Goal: Complete application form: Complete application form

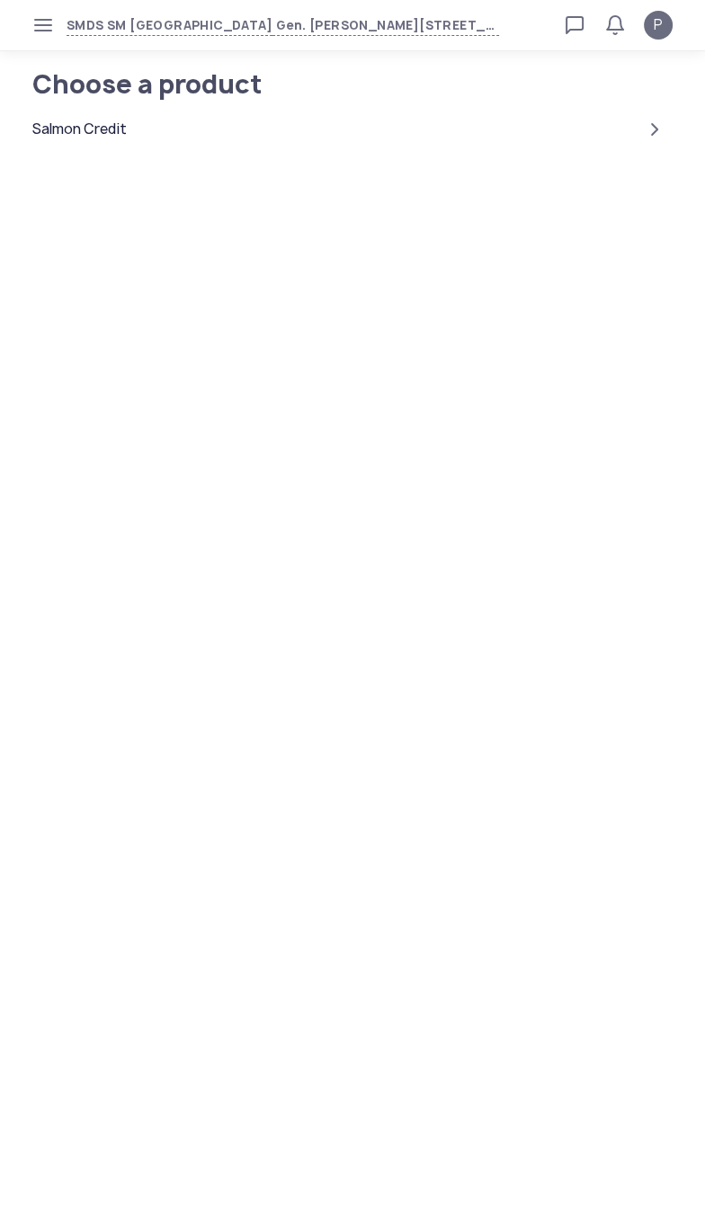
click at [118, 121] on div "Salmon Credit" at bounding box center [79, 130] width 94 height 22
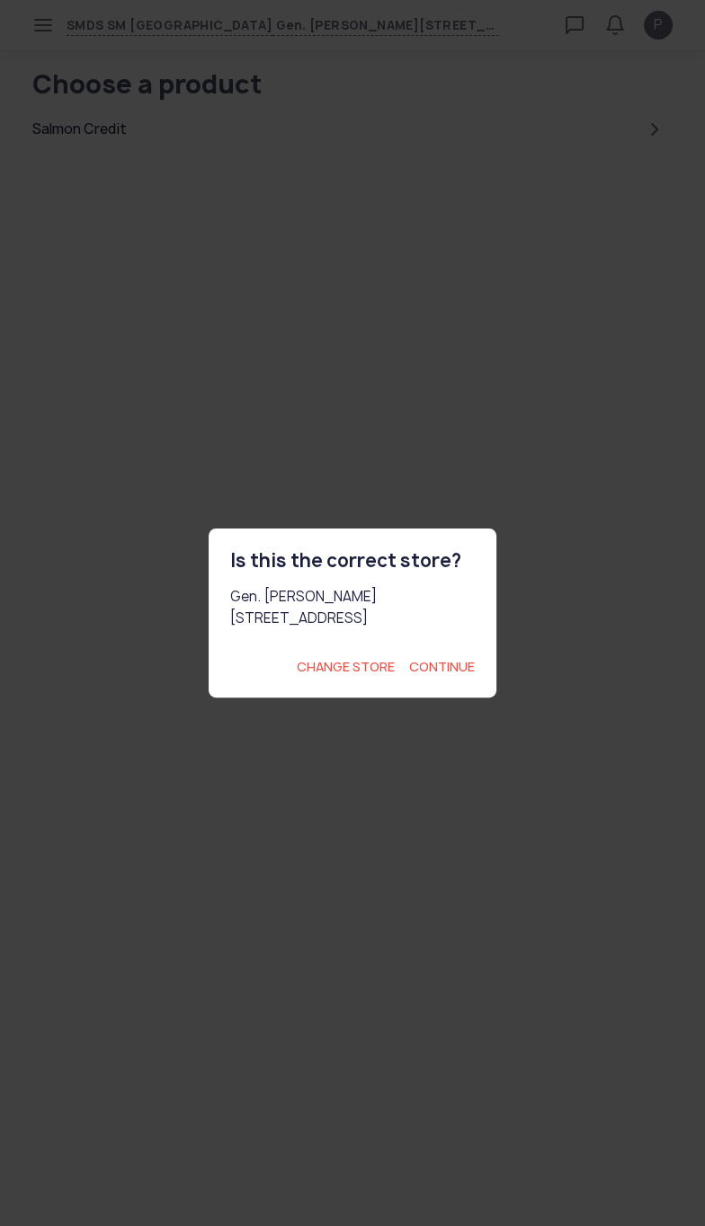
click at [464, 676] on span "Continue" at bounding box center [442, 667] width 66 height 18
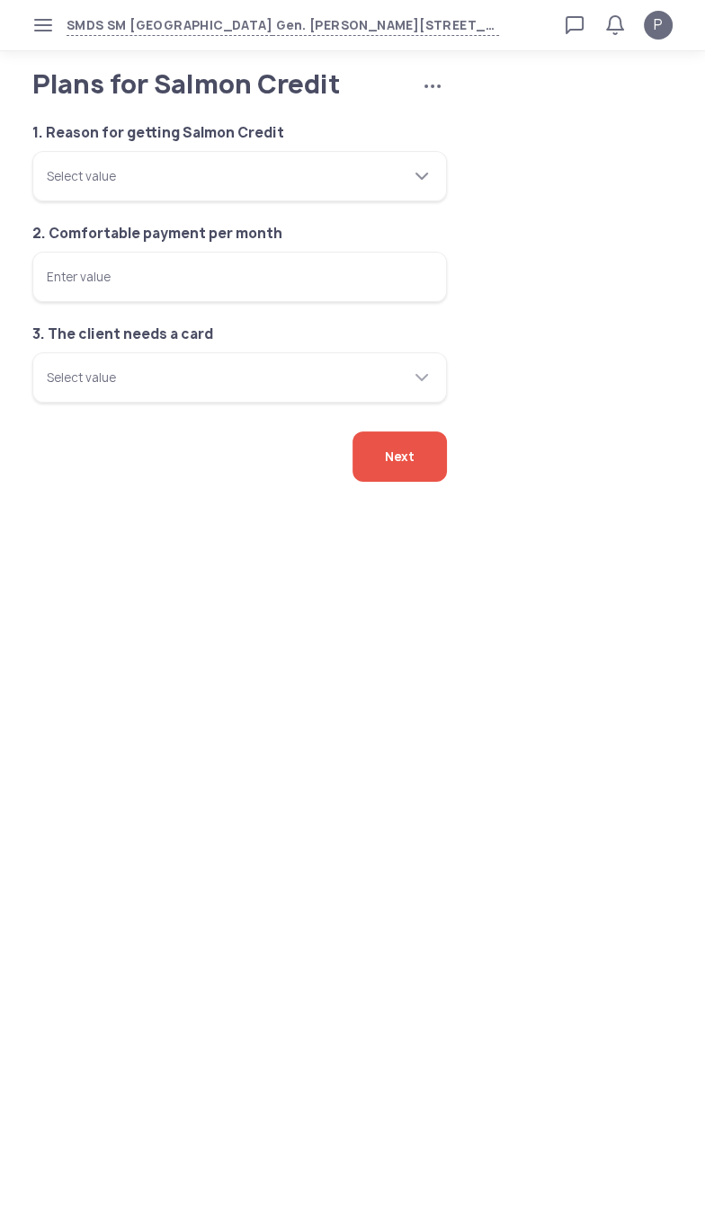
click at [345, 201] on div "Select value" at bounding box center [229, 176] width 364 height 50
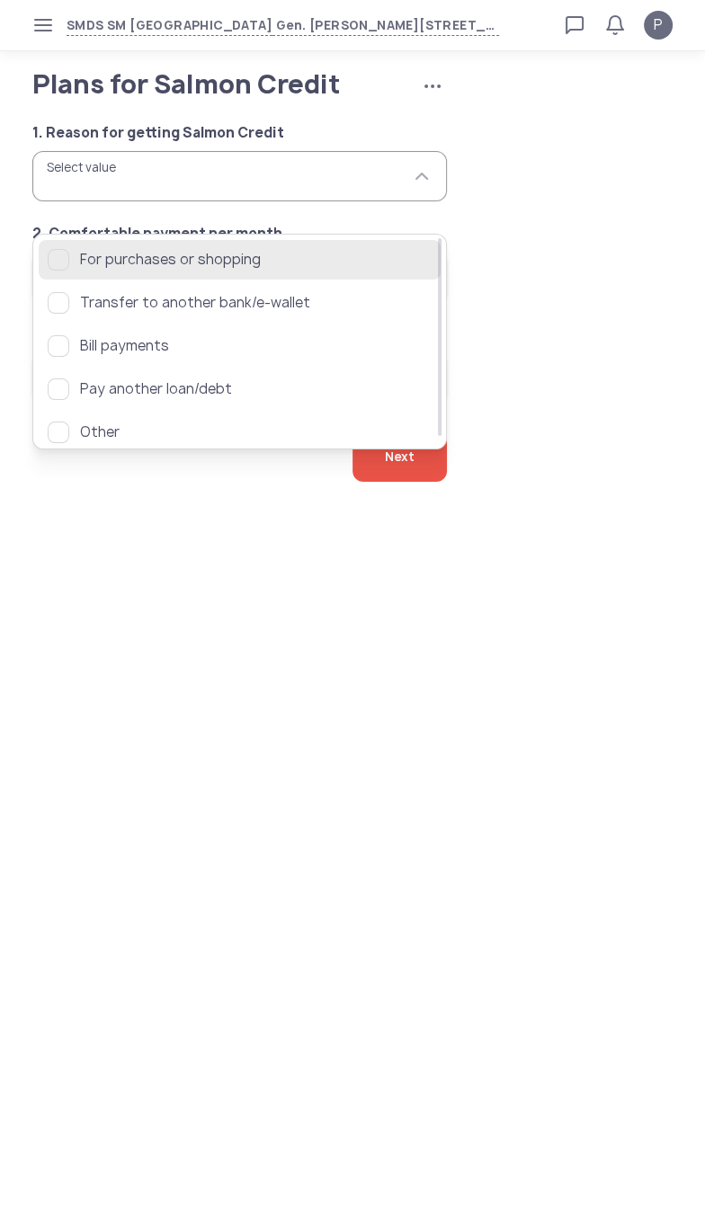
click at [270, 264] on span "For purchases or shopping" at bounding box center [255, 260] width 351 height 22
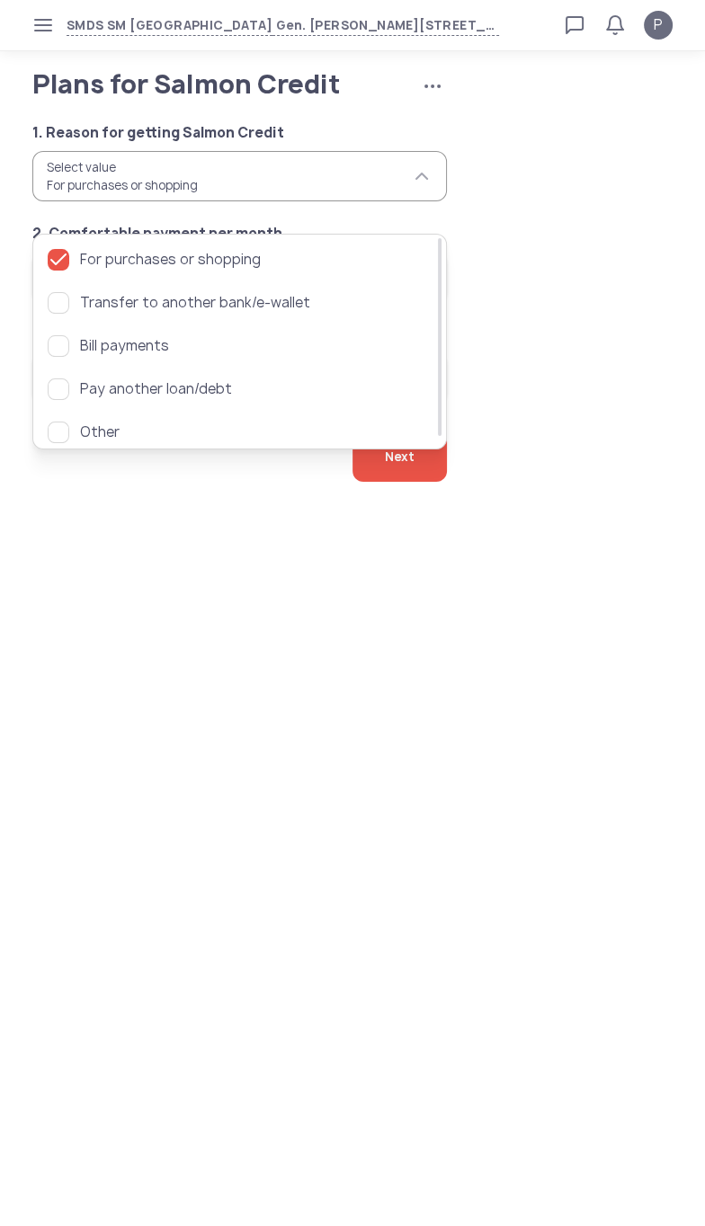
click at [570, 368] on div "1. Reason for getting Salmon Credit Select value For purchases or shopping 2. C…" at bounding box center [352, 252] width 676 height 302
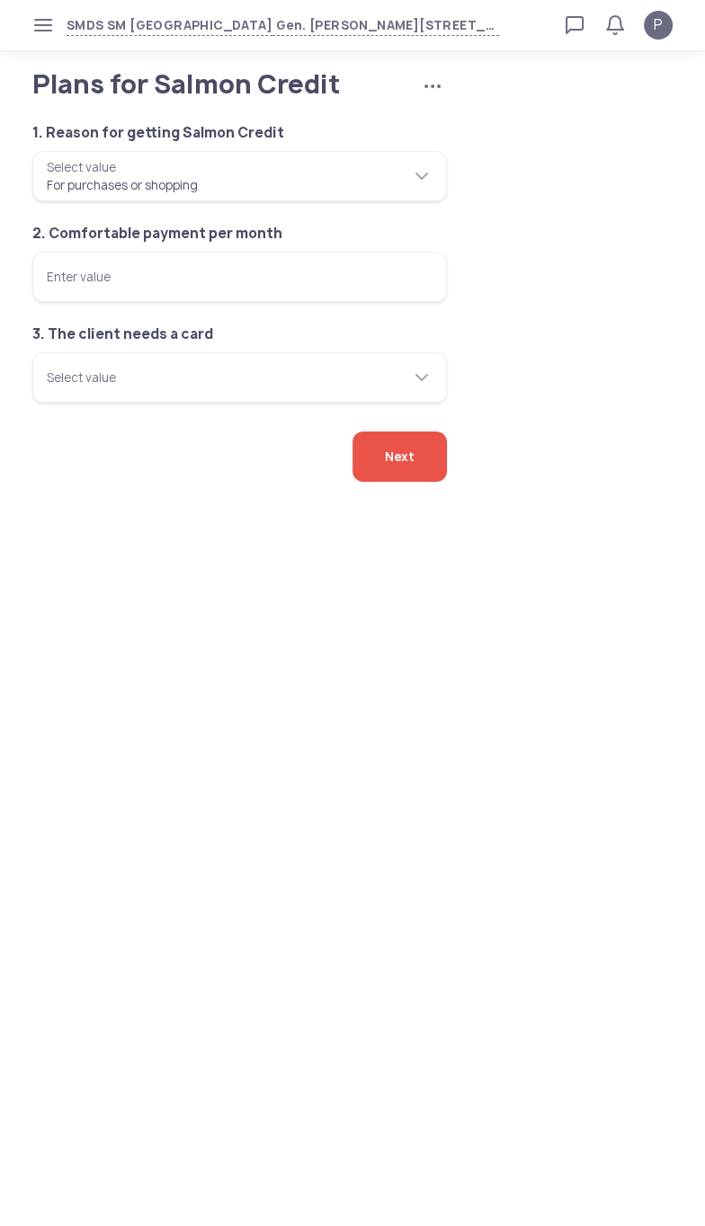
click at [347, 302] on input "Enter value" at bounding box center [239, 277] width 414 height 50
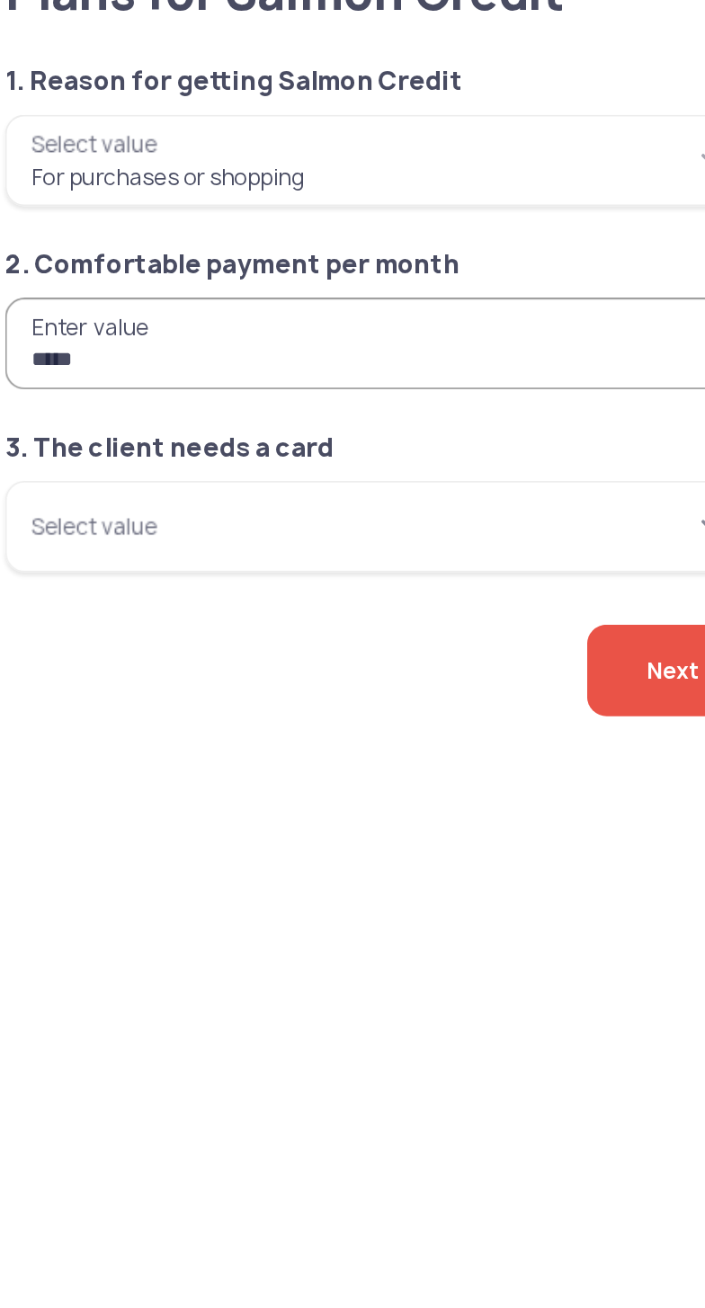
type input "*****"
click at [306, 403] on input "Select value" at bounding box center [239, 377] width 414 height 50
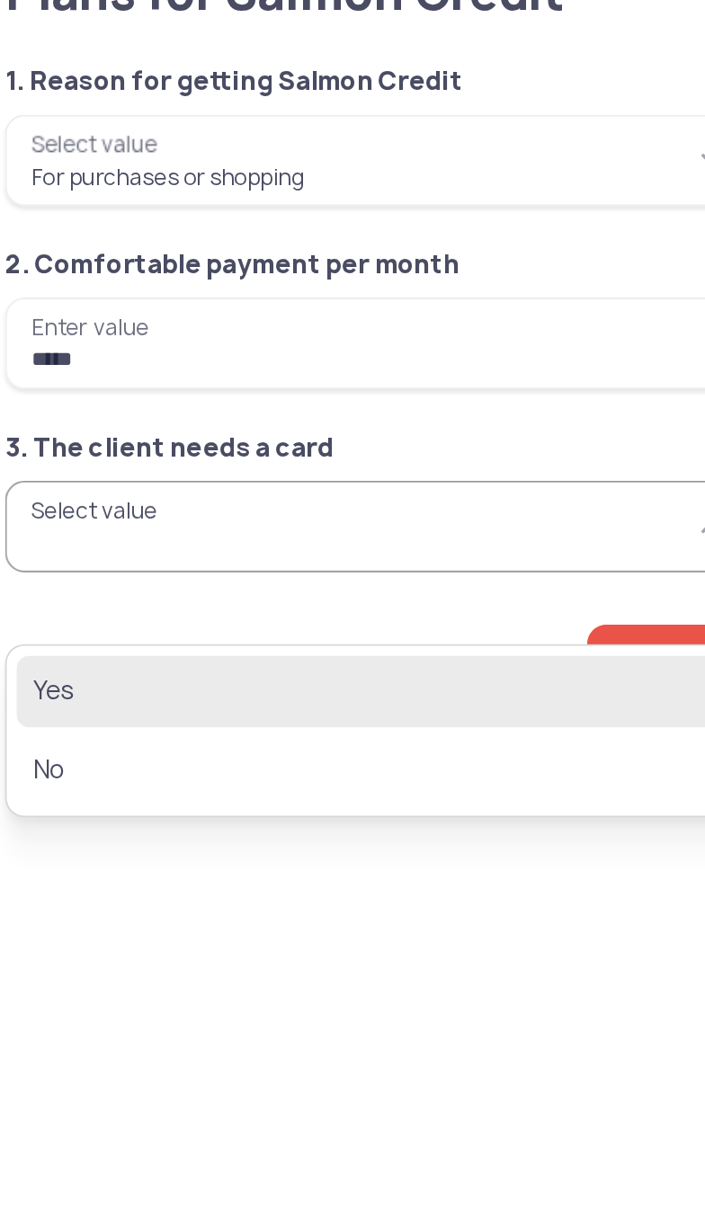
click at [55, 475] on span "Yes" at bounding box center [227, 468] width 359 height 22
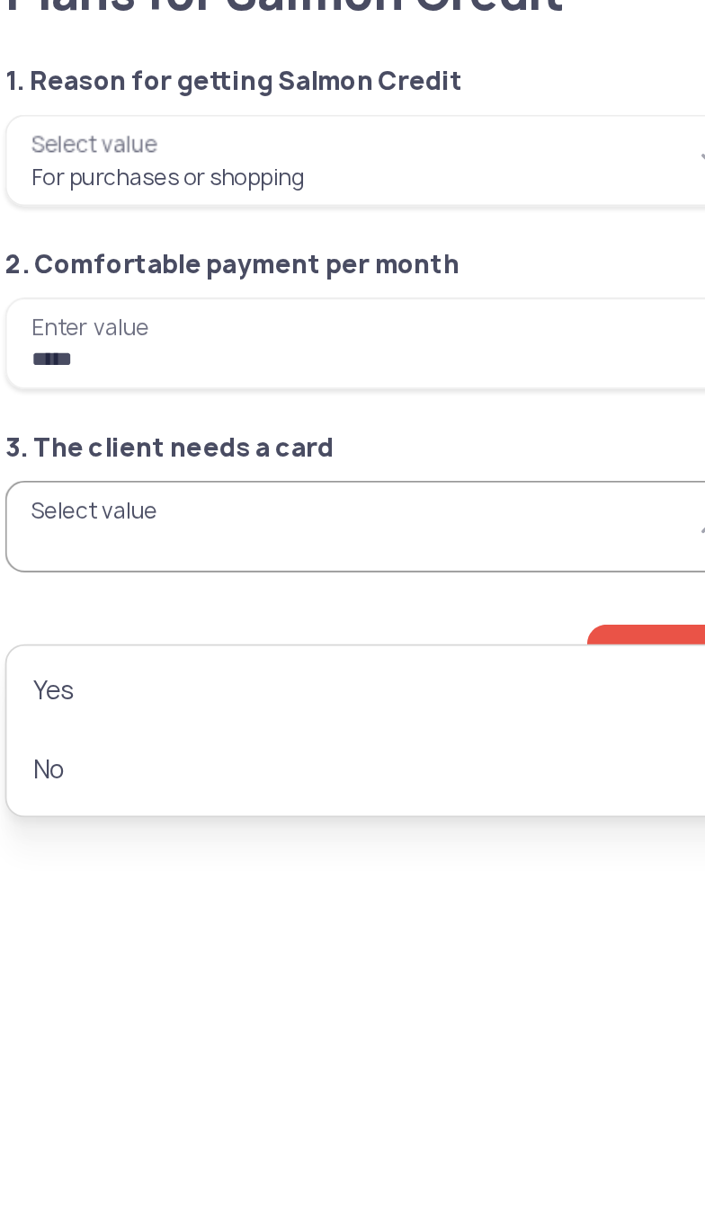
type input "***"
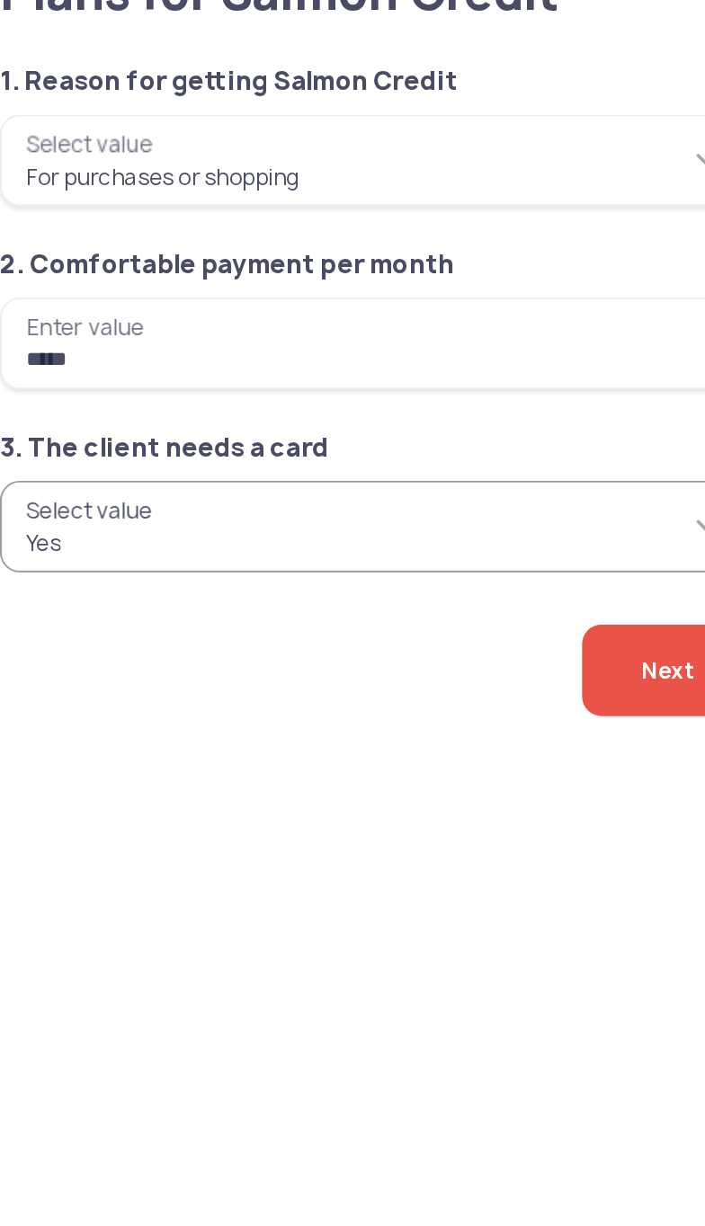
click at [385, 482] on span "Next" at bounding box center [400, 456] width 30 height 50
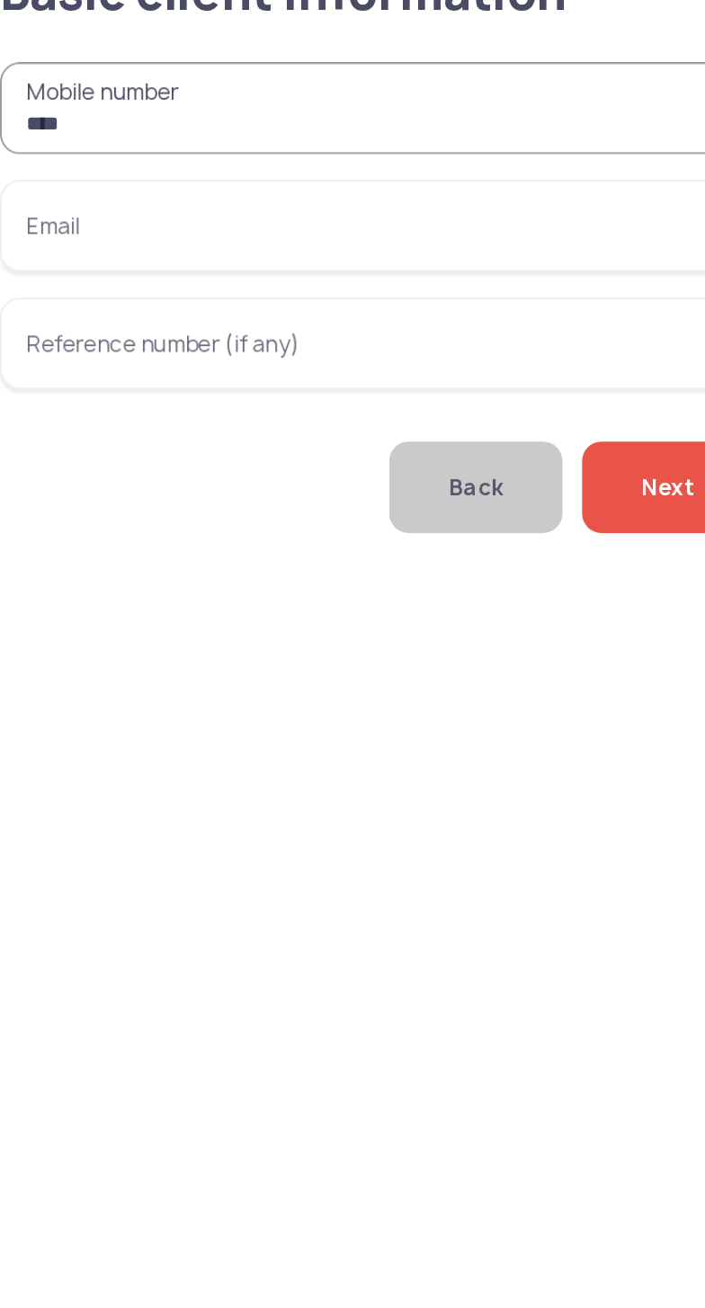
click at [227, 173] on input "***" at bounding box center [239, 147] width 414 height 50
type input "**********"
click at [75, 237] on input "Email" at bounding box center [239, 212] width 414 height 50
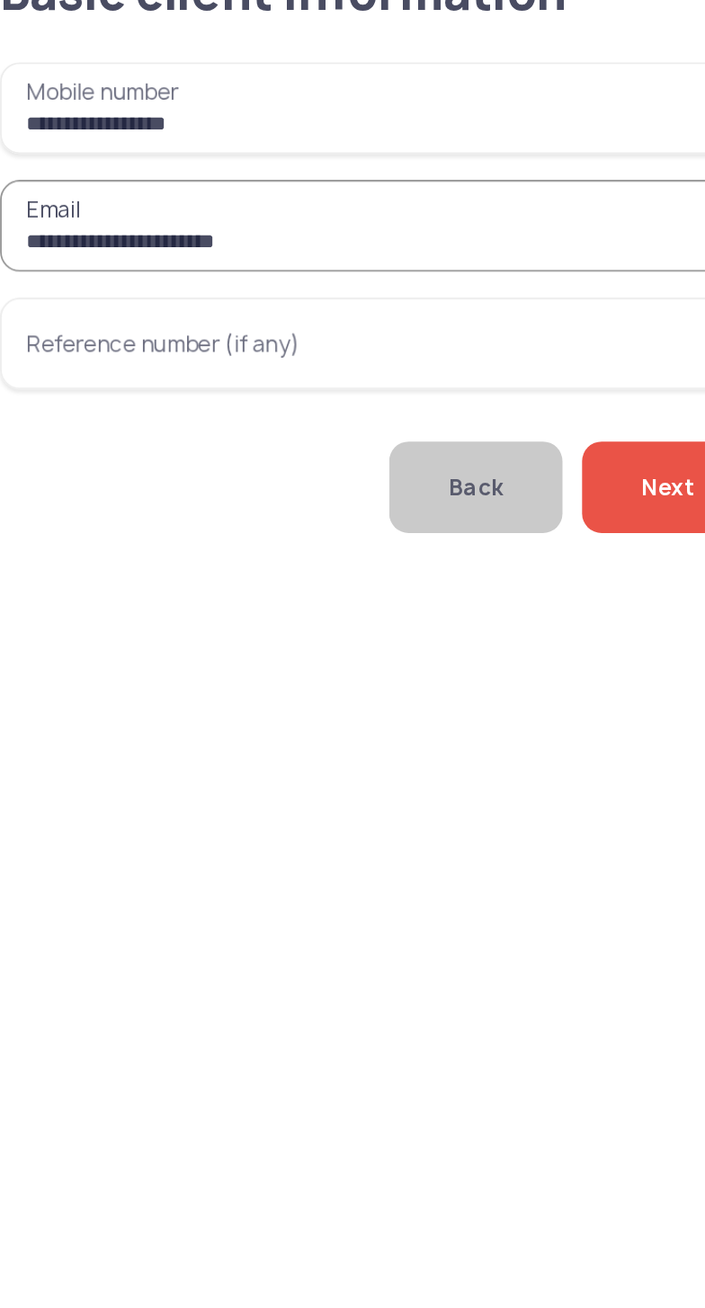
type input "**********"
click at [385, 381] on span "Next" at bounding box center [400, 356] width 30 height 50
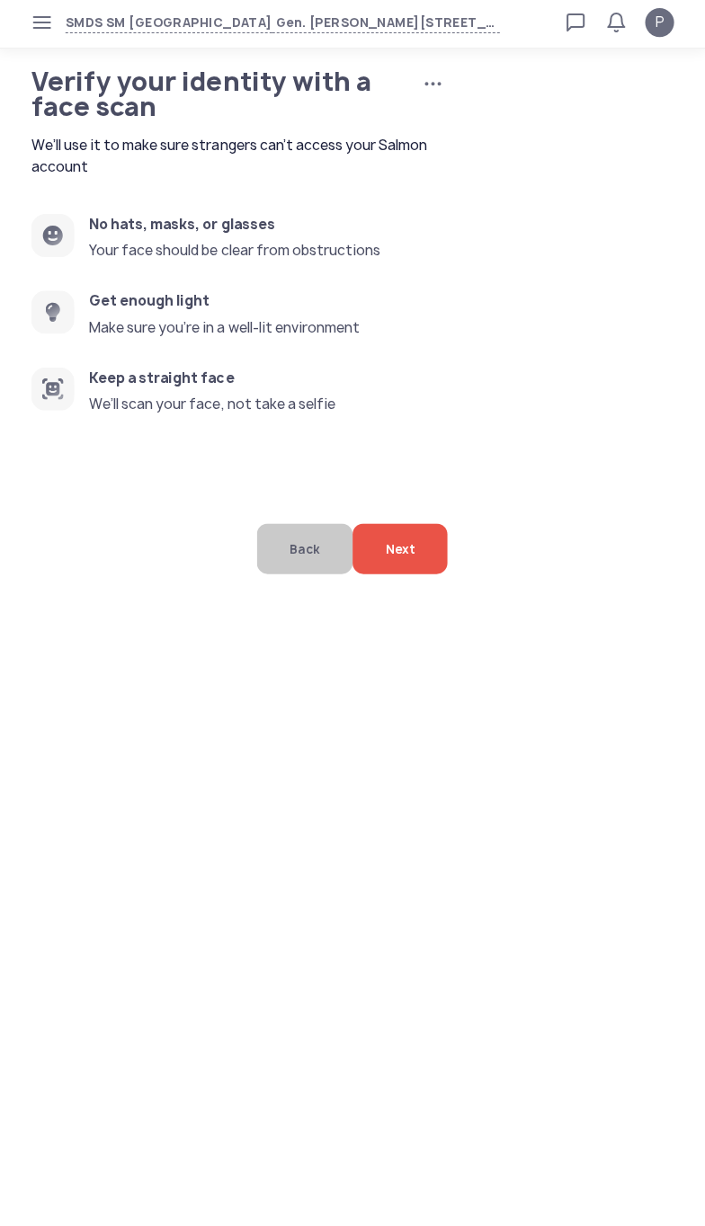
click at [386, 574] on span "Next" at bounding box center [400, 549] width 30 height 50
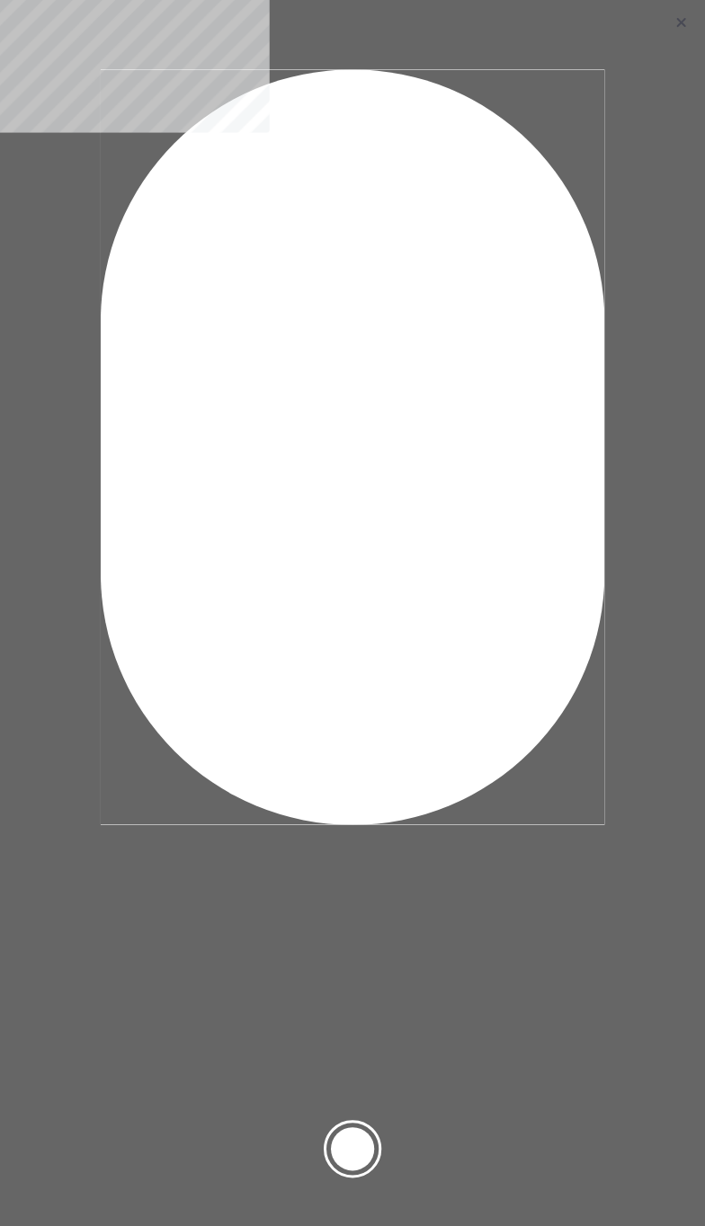
click at [356, 1149] on div at bounding box center [352, 1146] width 43 height 43
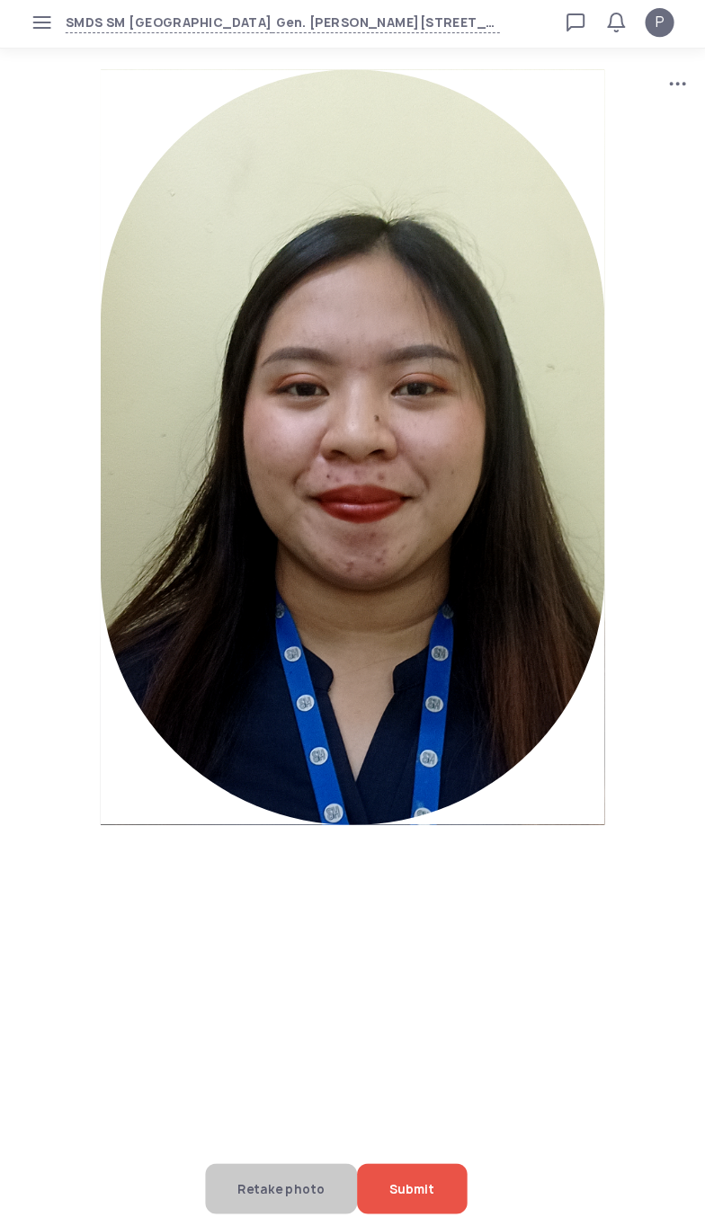
click at [419, 1175] on span "Submit" at bounding box center [411, 1186] width 45 height 50
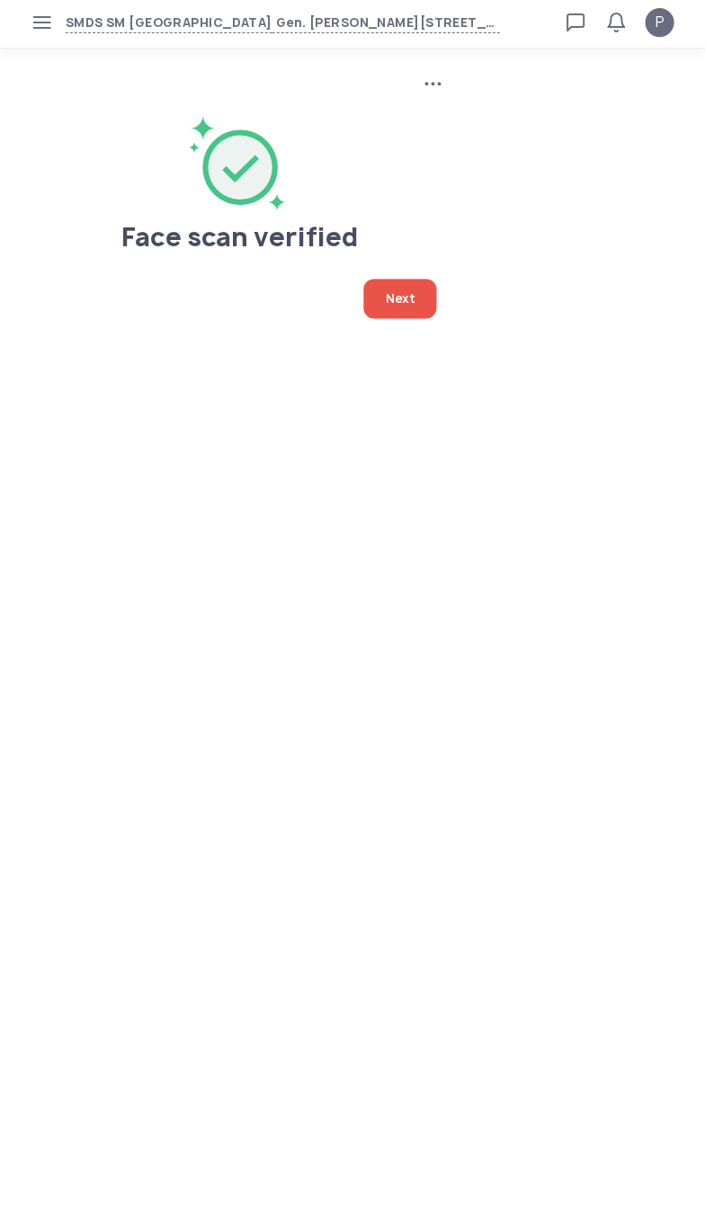
click at [396, 306] on span "Next" at bounding box center [400, 300] width 30 height 40
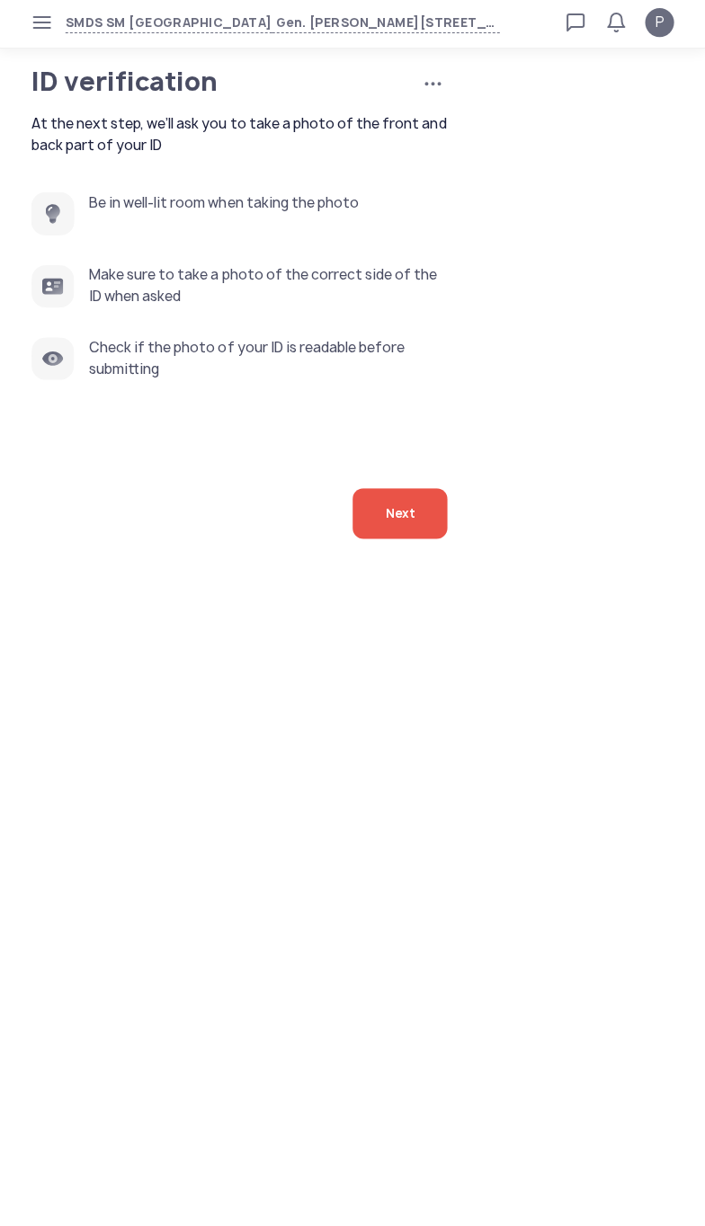
click at [395, 539] on span "Next" at bounding box center [400, 514] width 30 height 50
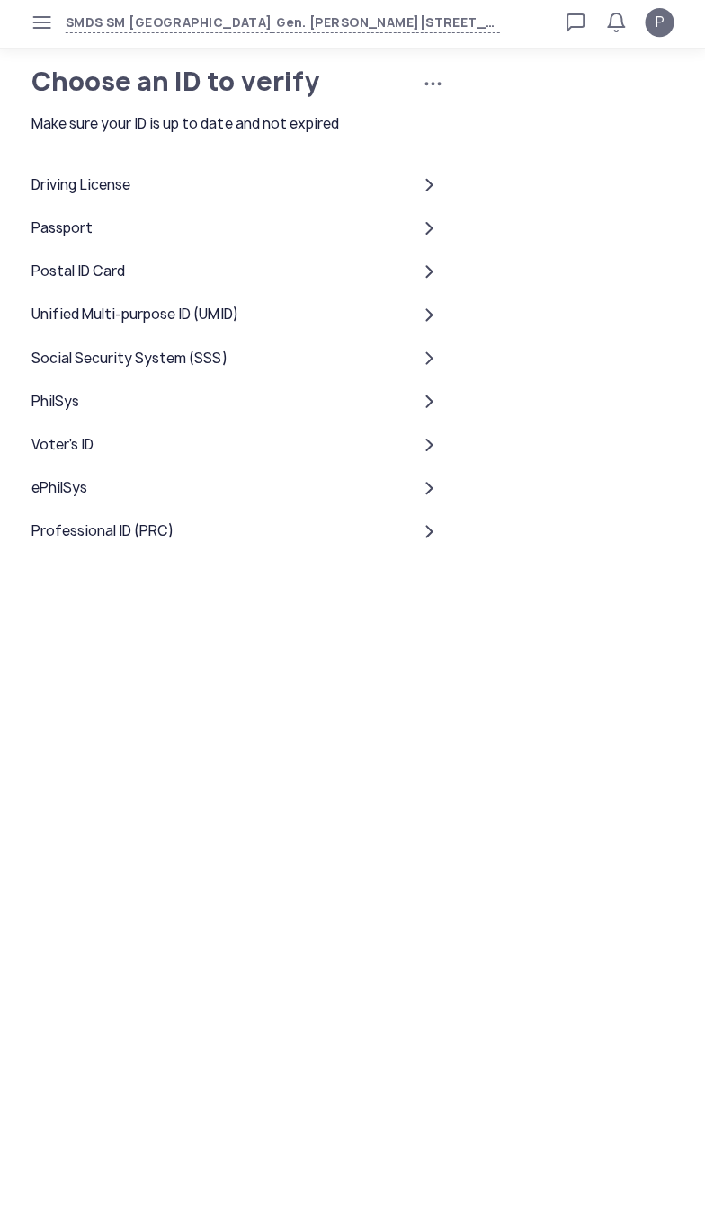
click at [86, 284] on div "Postal ID Card" at bounding box center [78, 273] width 93 height 22
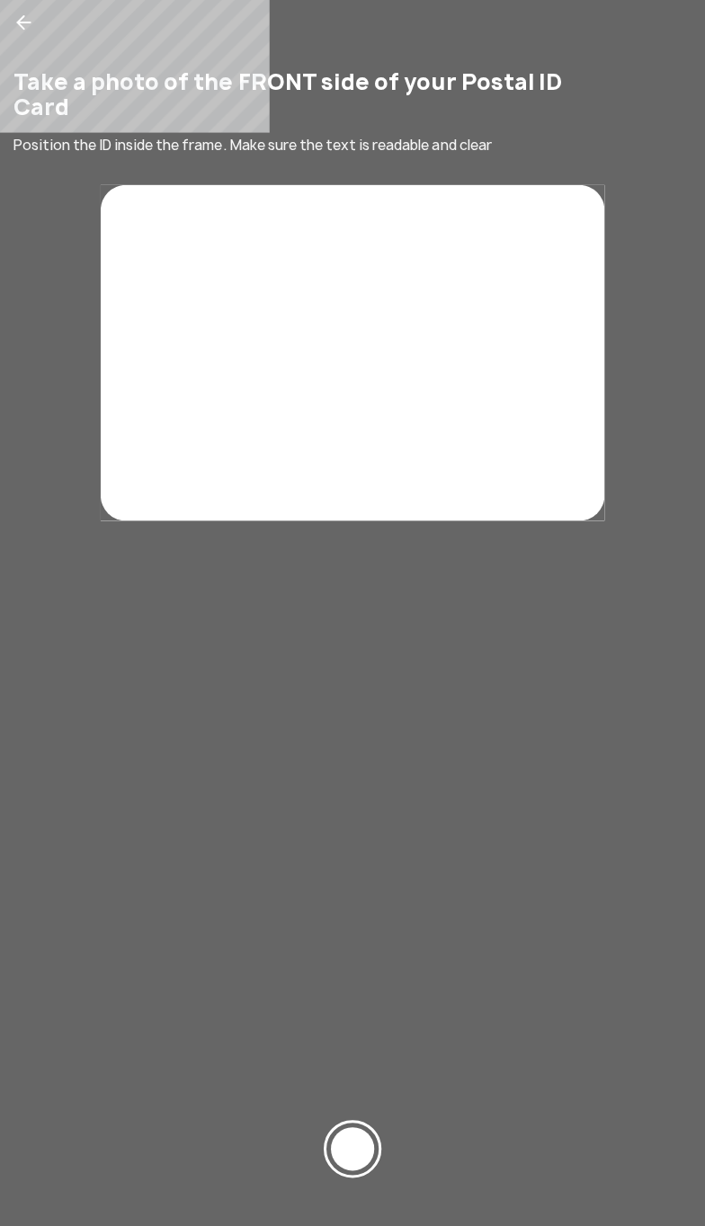
click at [370, 1156] on div at bounding box center [352, 1146] width 43 height 43
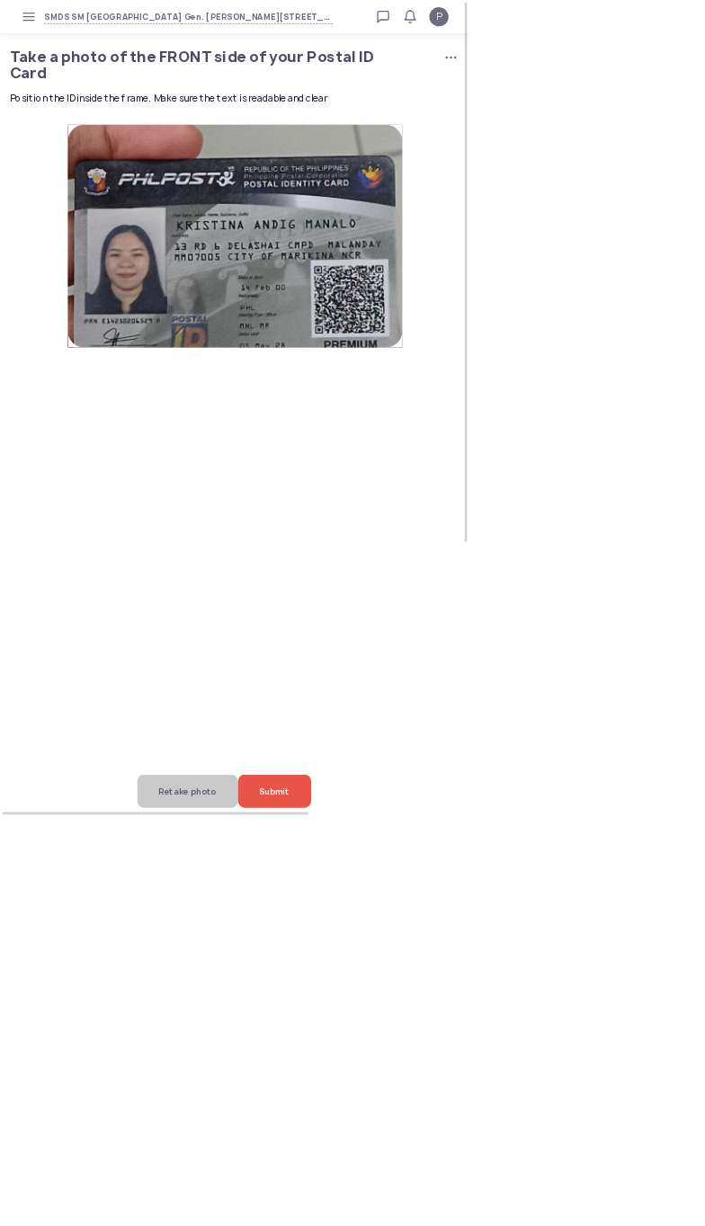
click at [466, 1211] on div "Submit" at bounding box center [412, 1186] width 110 height 50
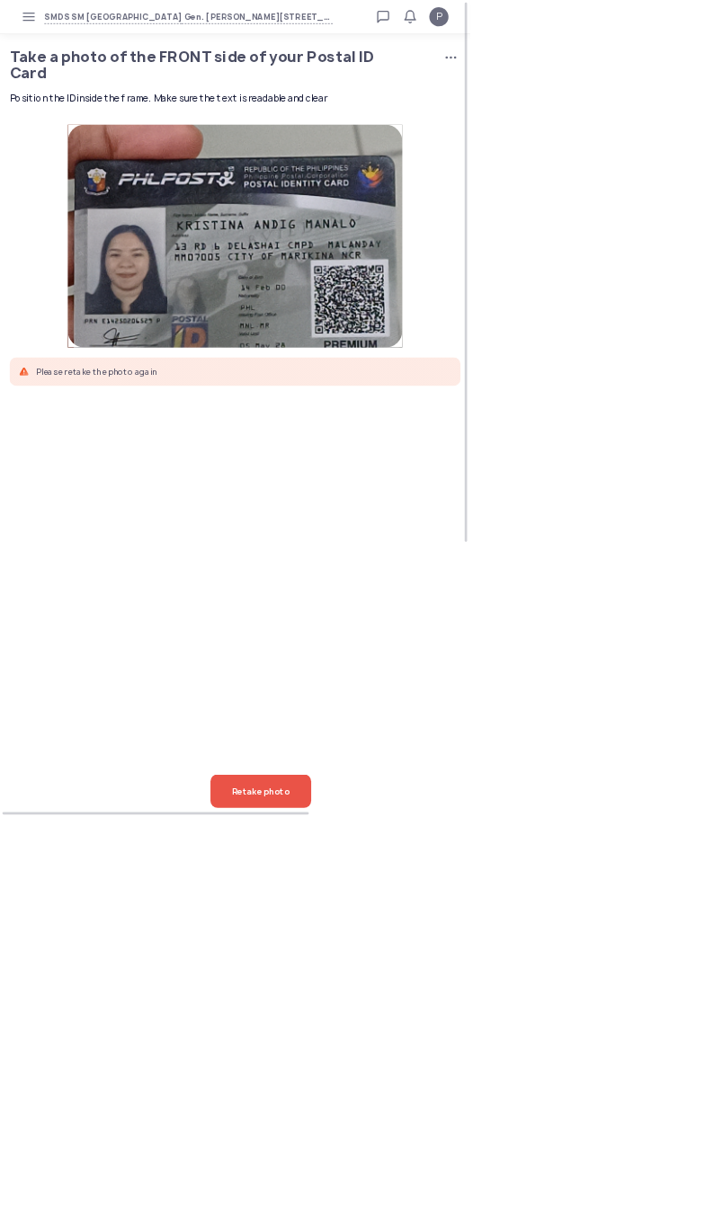
click at [420, 1211] on span "Retake photo" at bounding box center [391, 1186] width 86 height 50
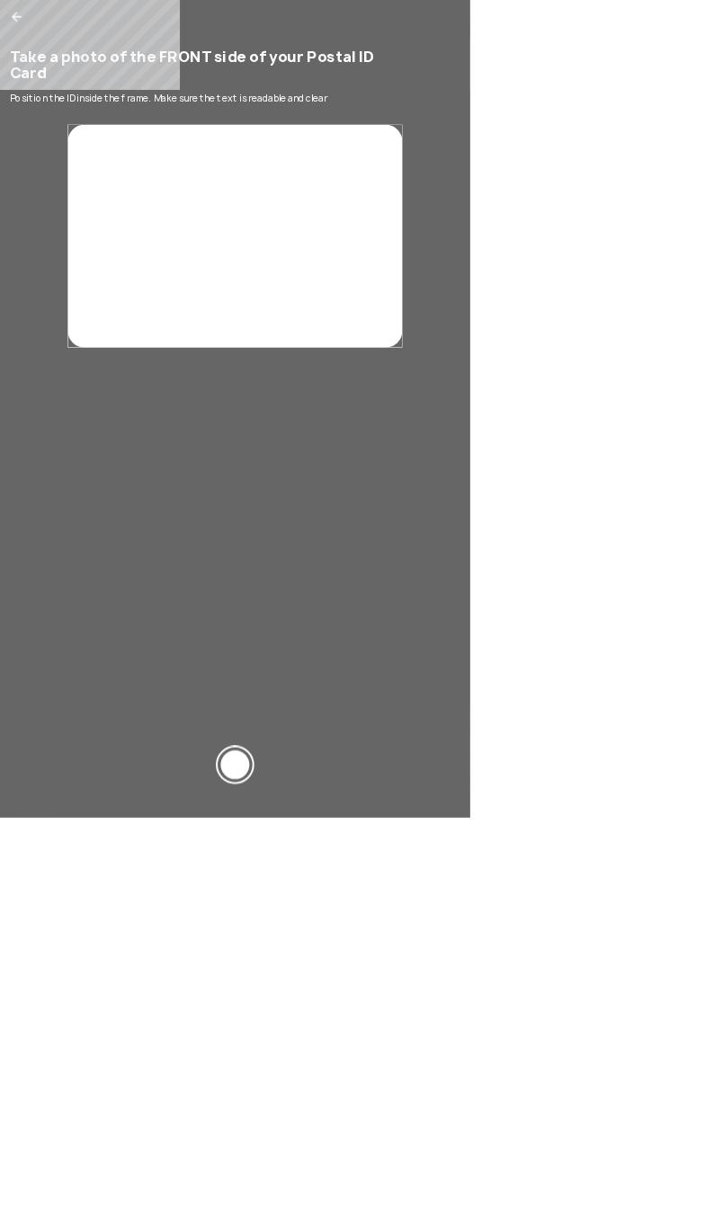
click at [374, 1168] on div at bounding box center [352, 1146] width 43 height 43
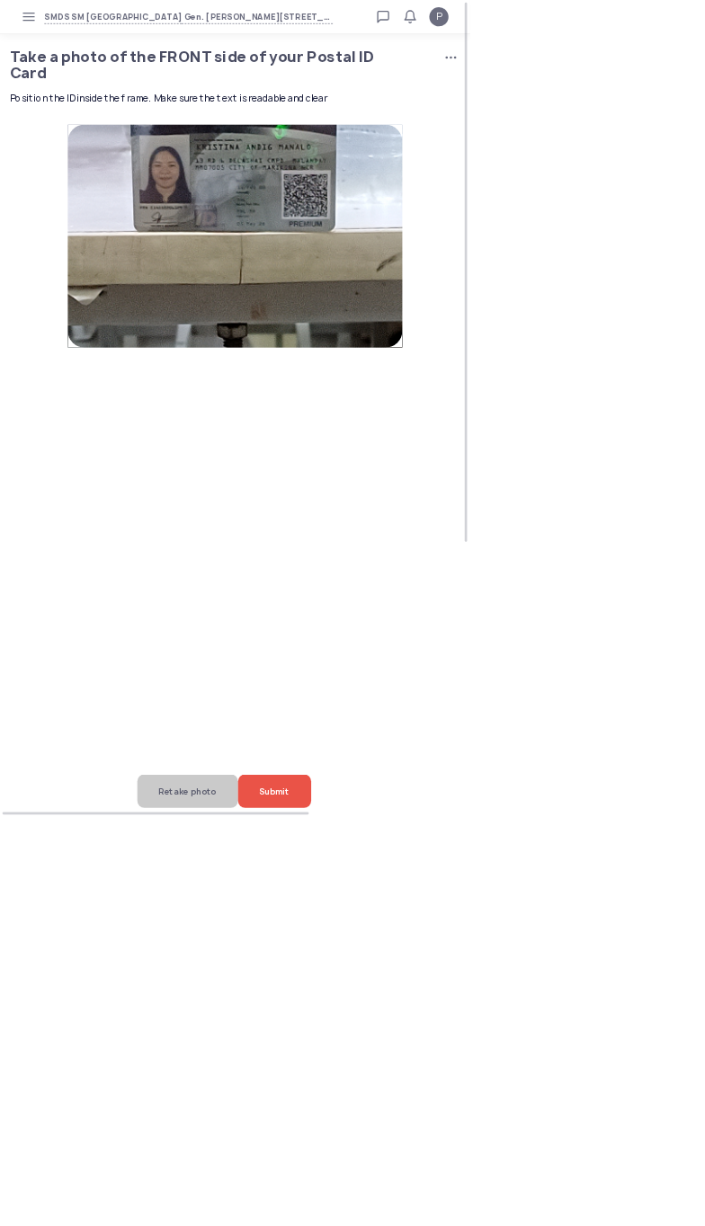
click at [210, 1225] on img at bounding box center [352, 613] width 1409 height 2452
click at [255, 1211] on span "Retake photo" at bounding box center [281, 1186] width 86 height 50
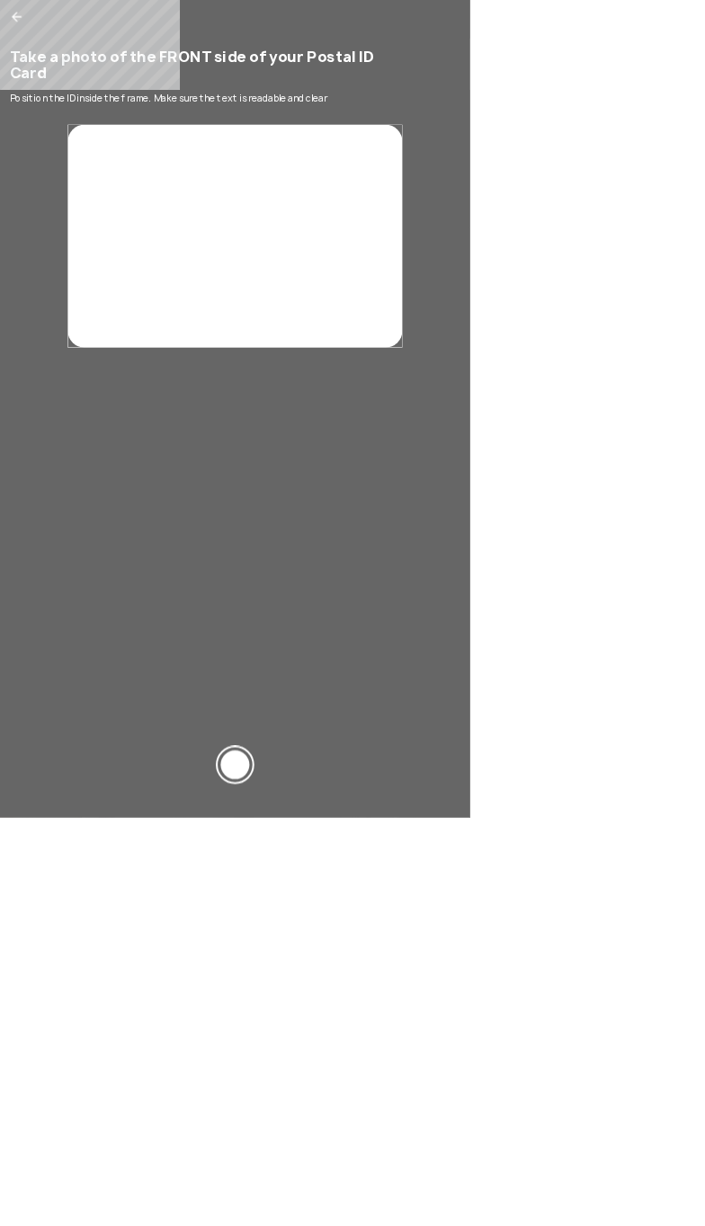
click at [374, 1168] on div at bounding box center [352, 1146] width 43 height 43
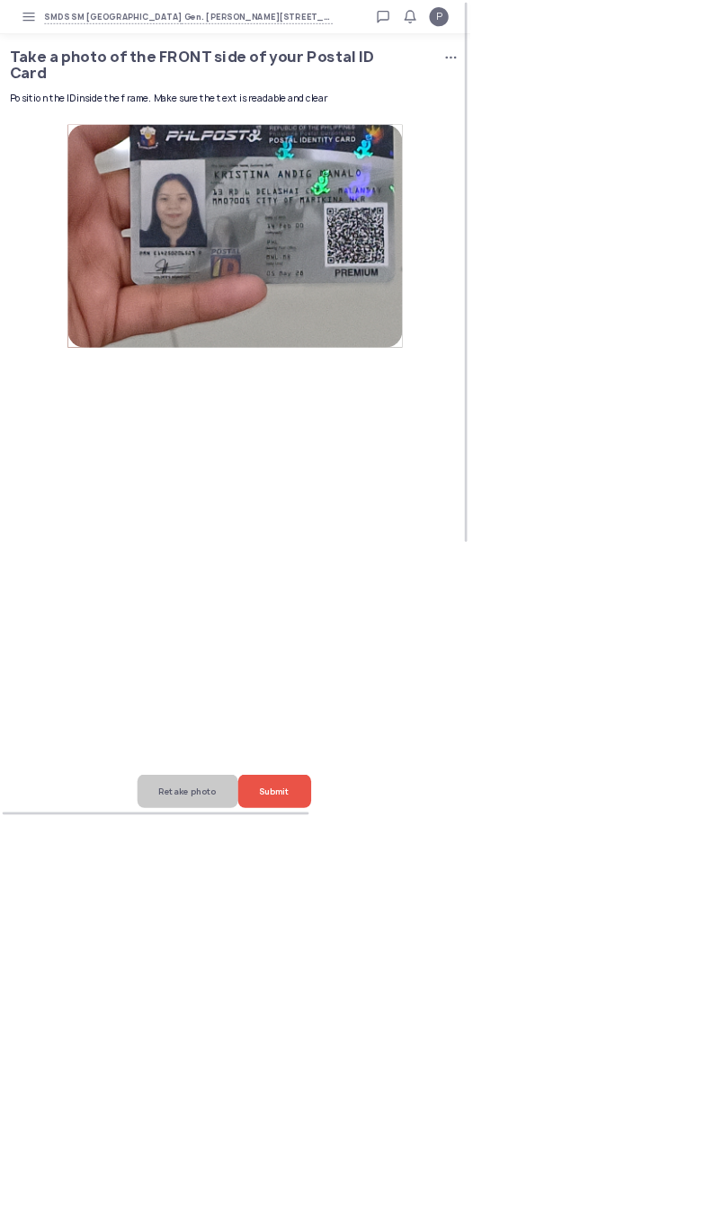
click at [249, 1211] on span "Retake photo" at bounding box center [281, 1186] width 86 height 50
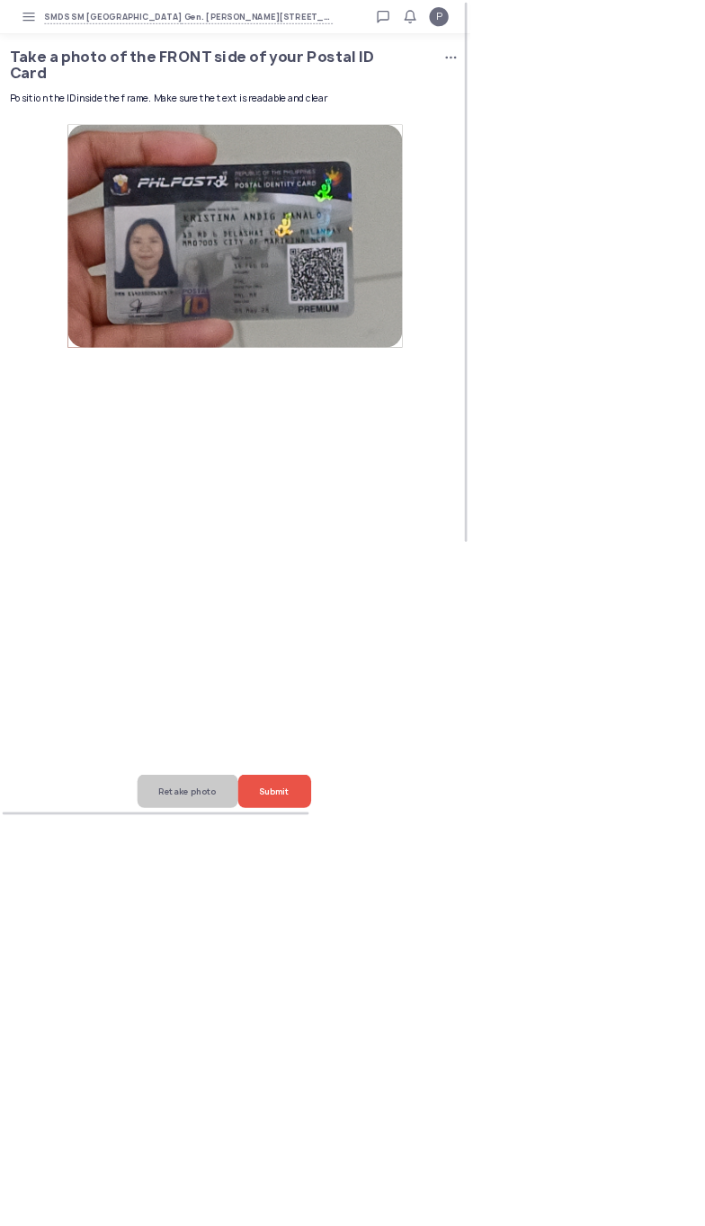
click at [238, 1211] on span "Retake photo" at bounding box center [281, 1186] width 86 height 50
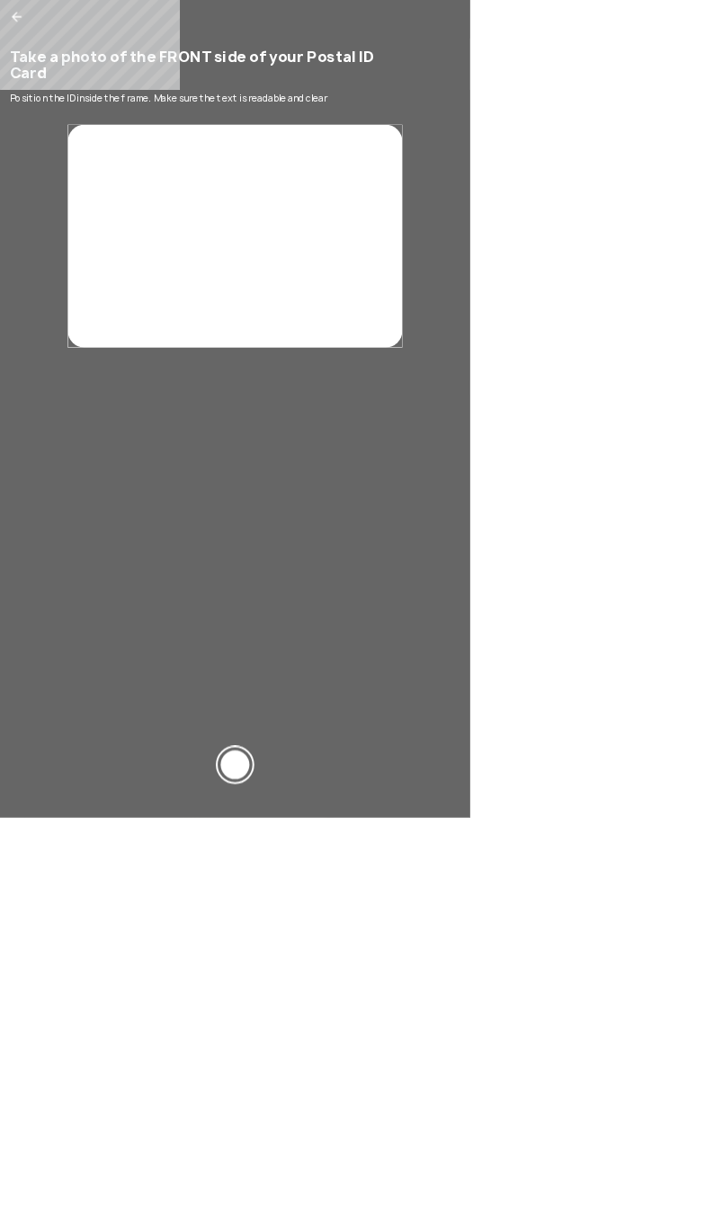
click at [374, 1168] on div at bounding box center [352, 1146] width 43 height 43
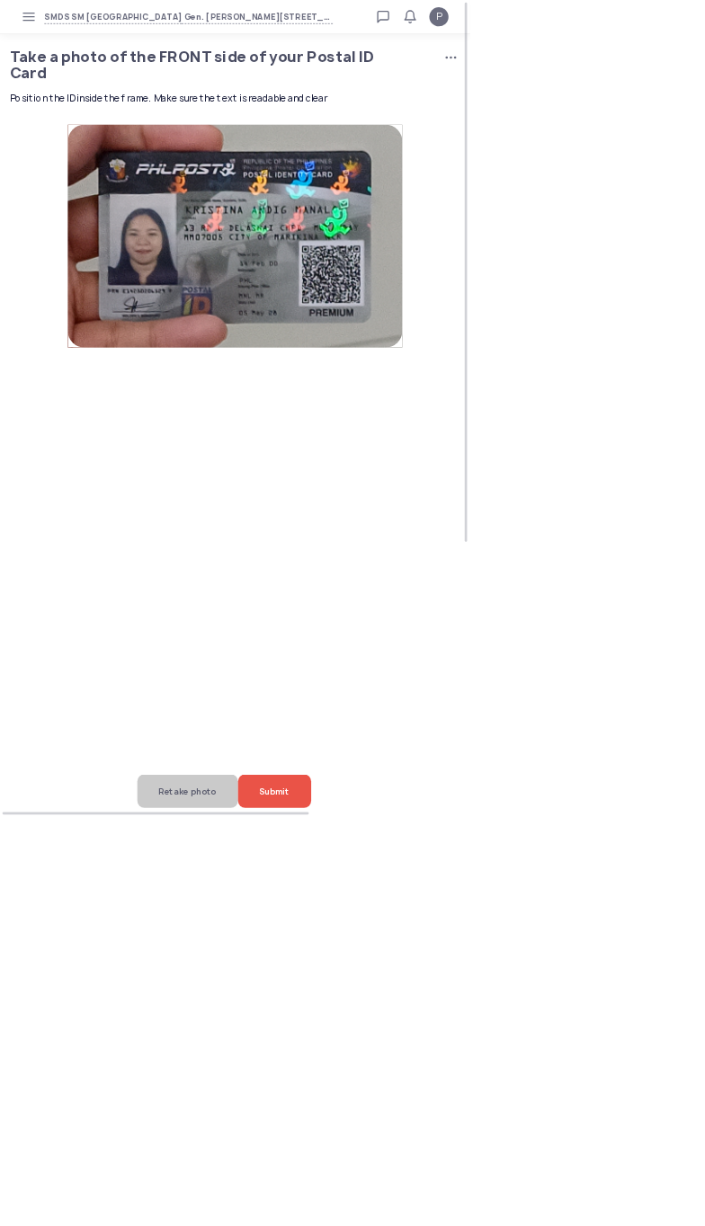
click at [264, 1211] on span "Retake photo" at bounding box center [281, 1186] width 86 height 50
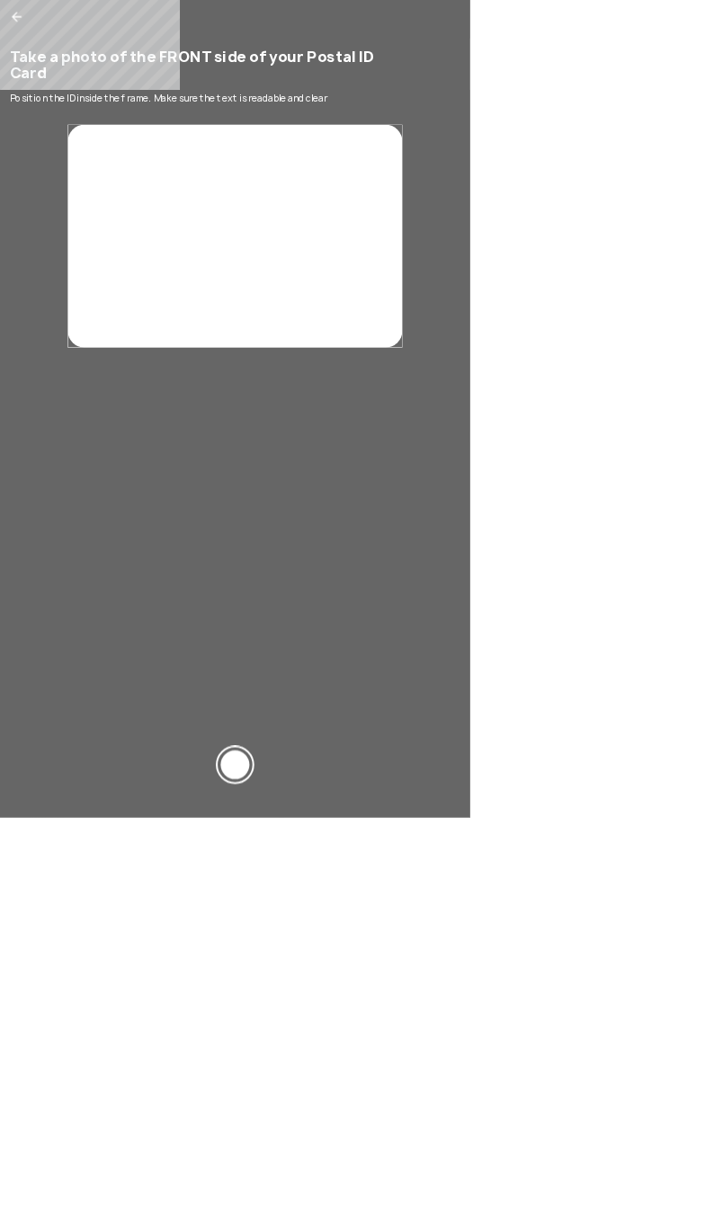
click at [374, 1168] on div at bounding box center [352, 1146] width 43 height 43
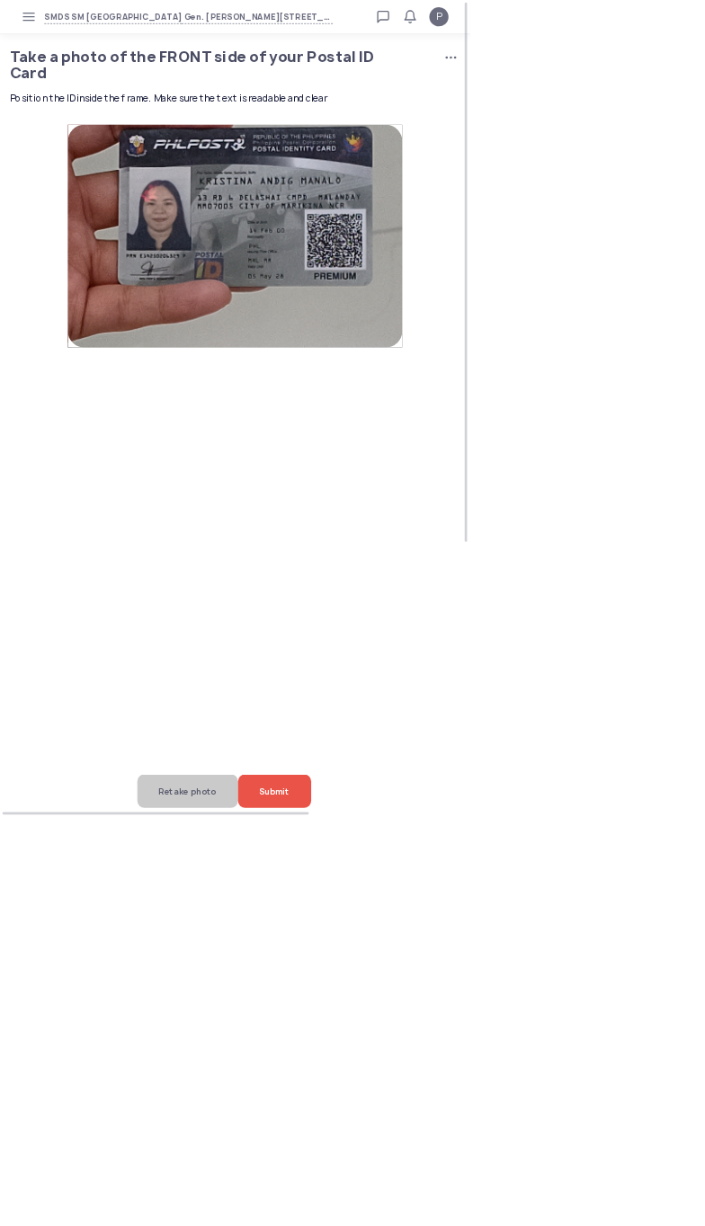
click at [238, 1211] on span "Retake photo" at bounding box center [281, 1186] width 86 height 50
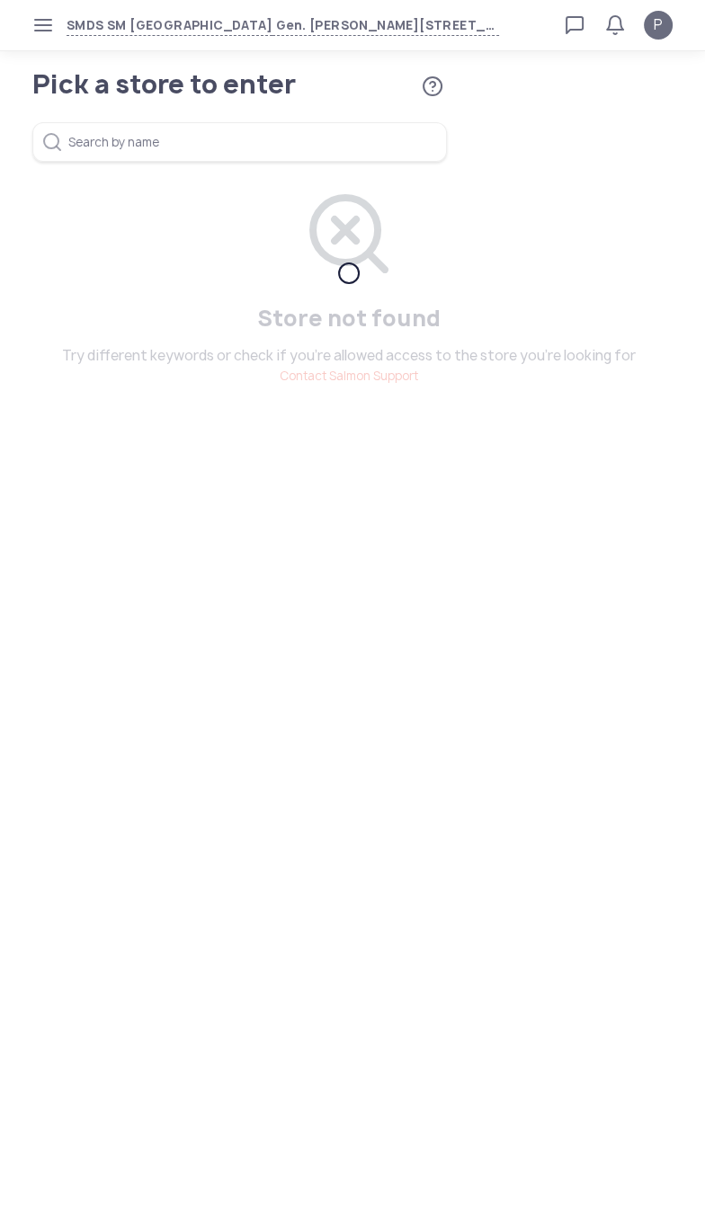
click at [42, 29] on icon "button" at bounding box center [43, 25] width 14 height 14
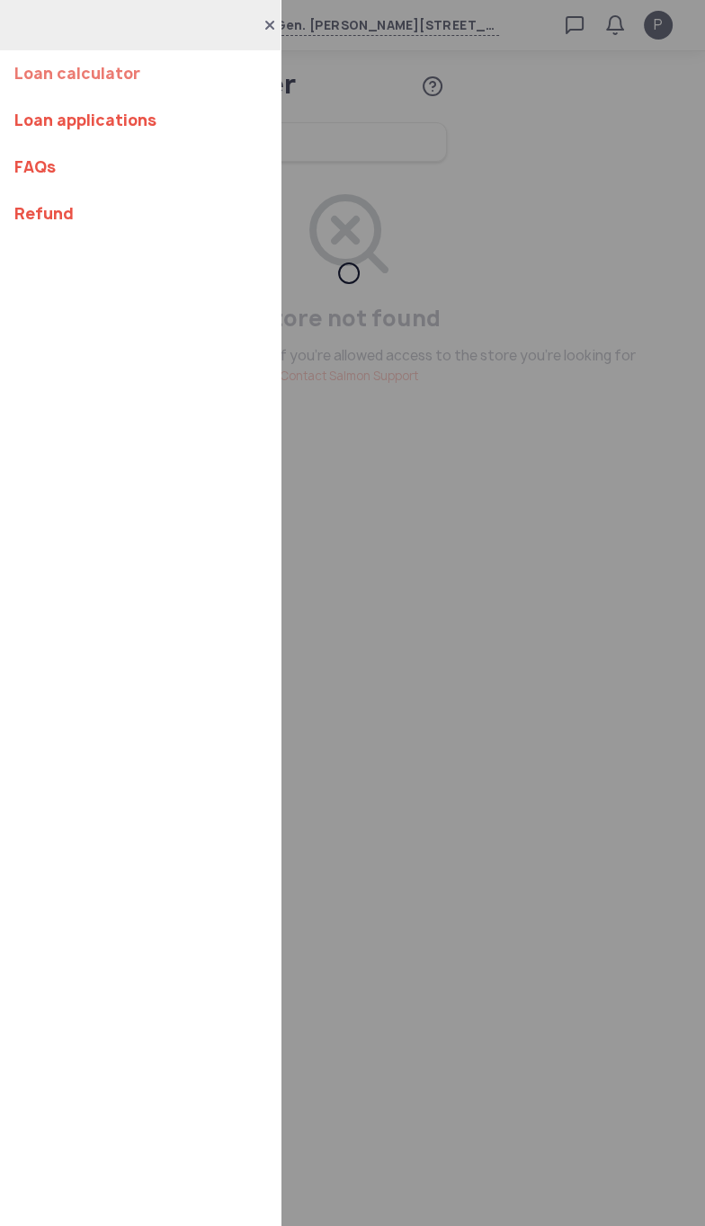
click at [65, 73] on link "Loan calculator" at bounding box center [140, 73] width 252 height 47
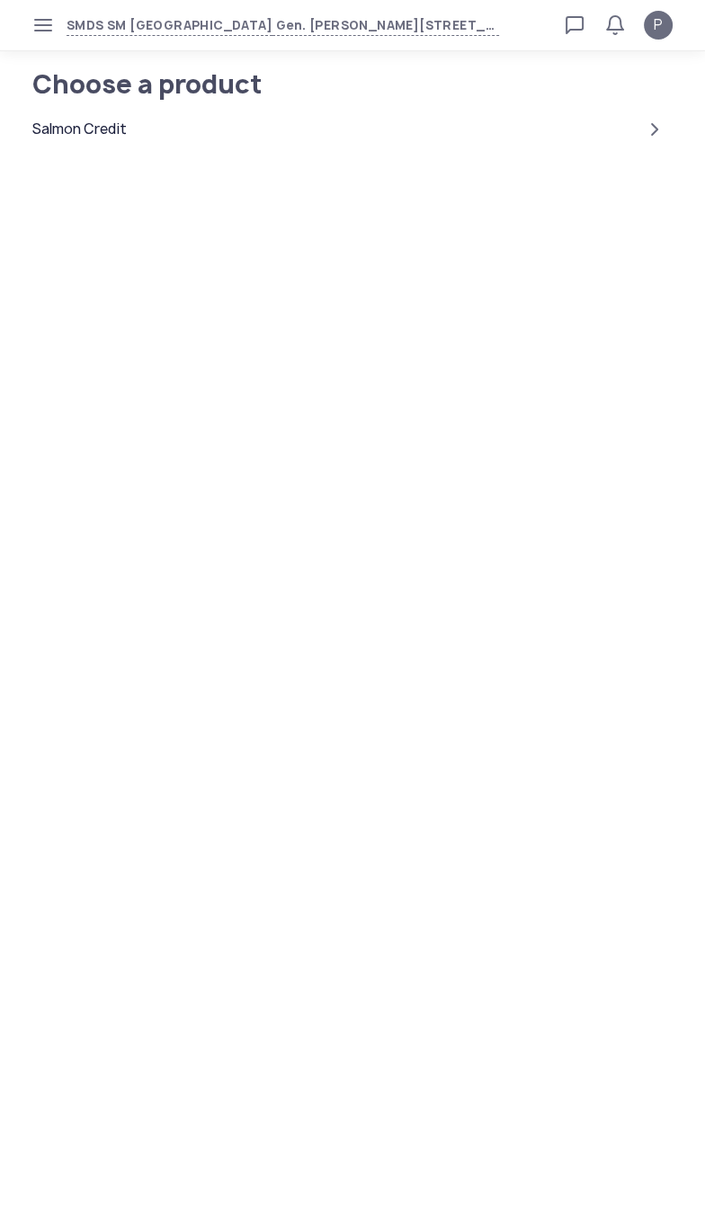
click at [42, 25] on icon "button" at bounding box center [43, 25] width 14 height 14
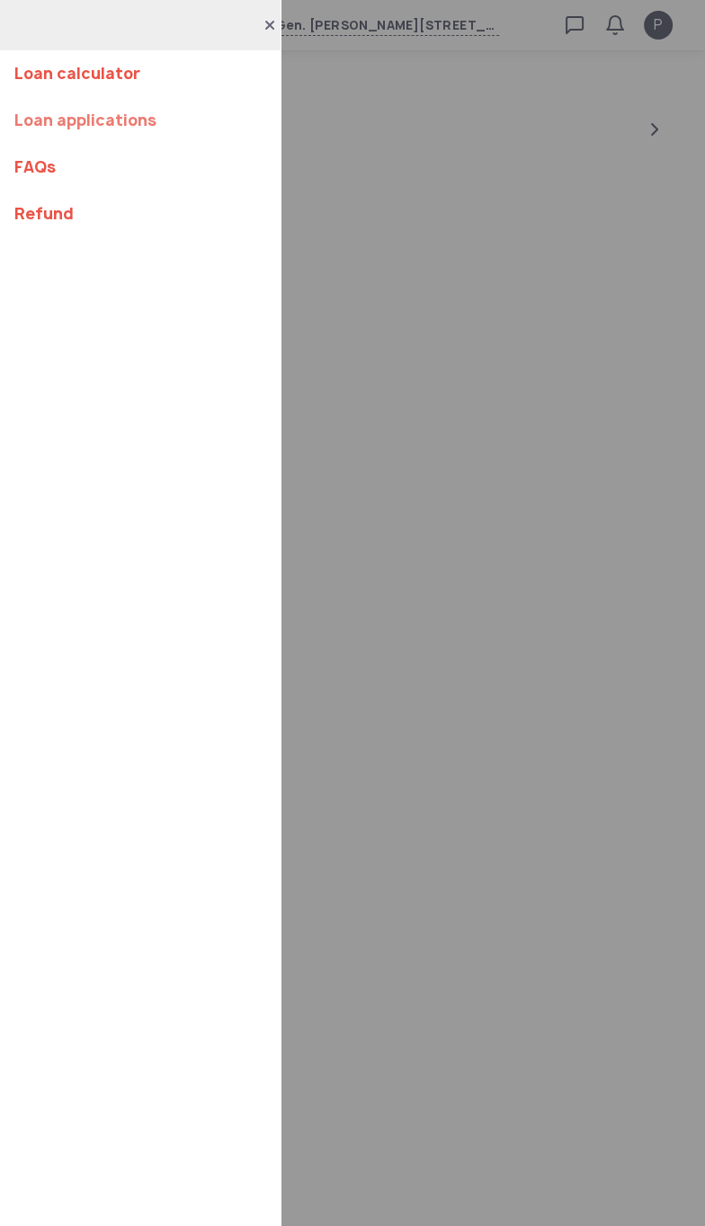
click at [73, 129] on link "Loan applications" at bounding box center [140, 120] width 252 height 47
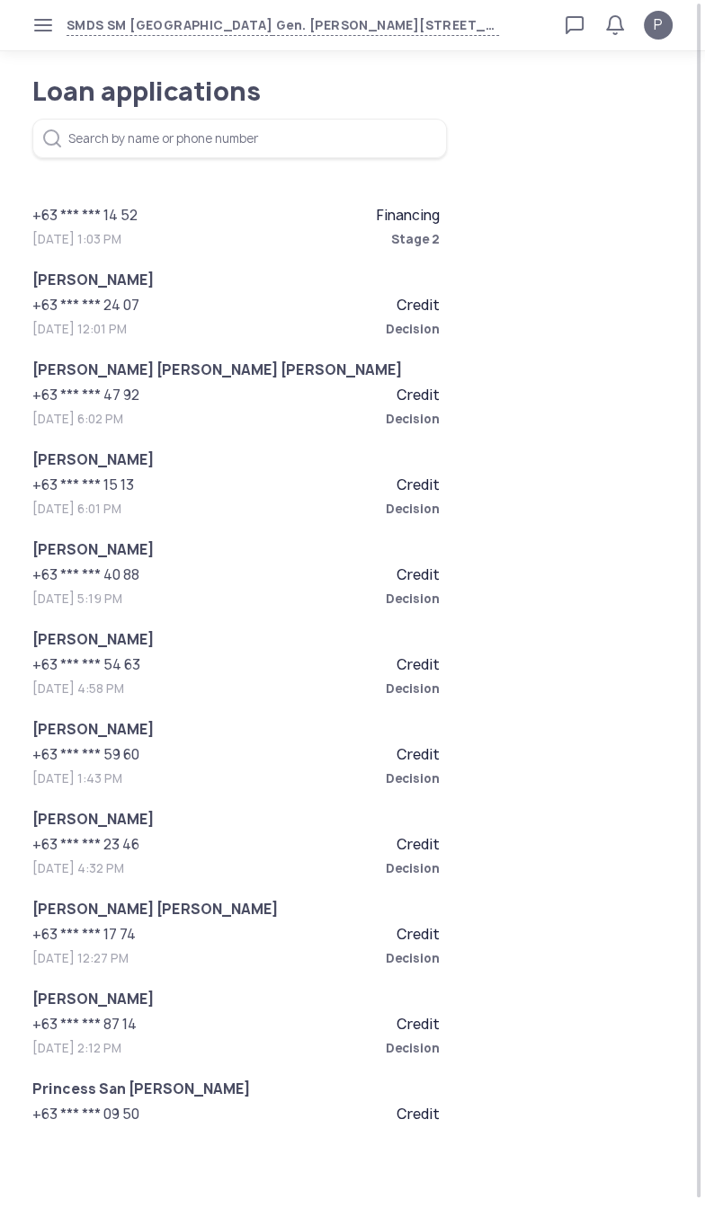
click at [123, 205] on span "+63 *** *** 14 52" at bounding box center [134, 216] width 204 height 22
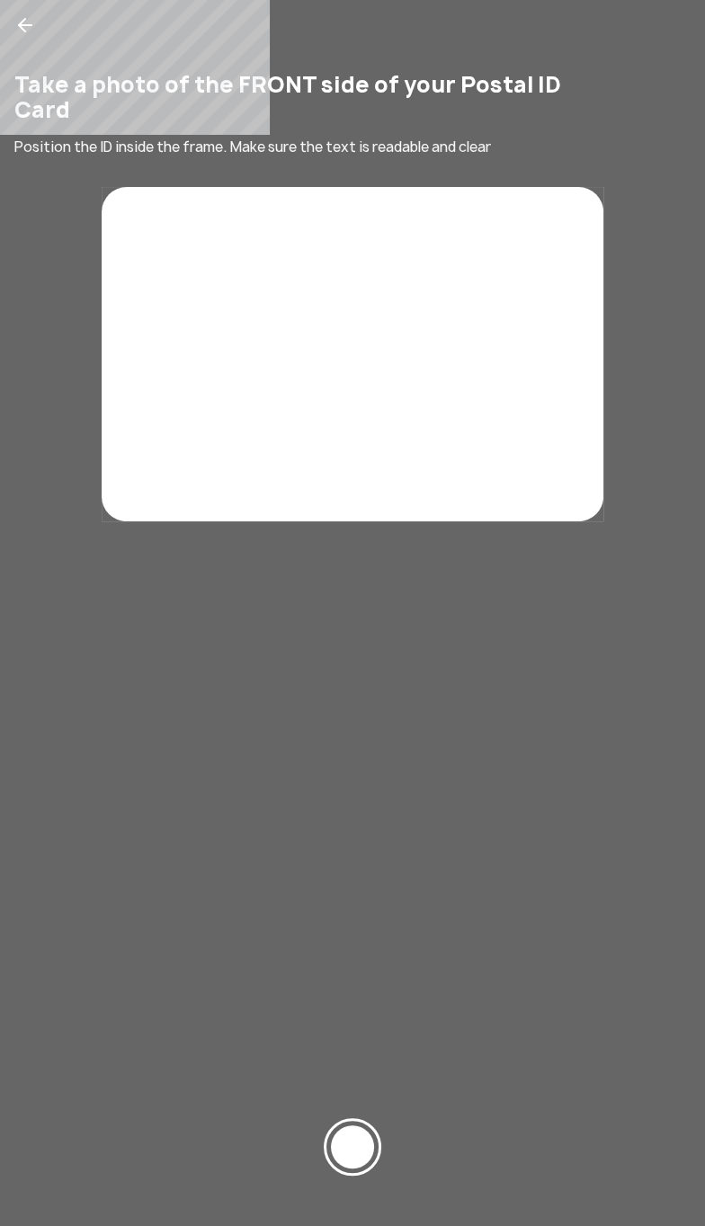
click at [357, 1140] on div at bounding box center [352, 1146] width 43 height 43
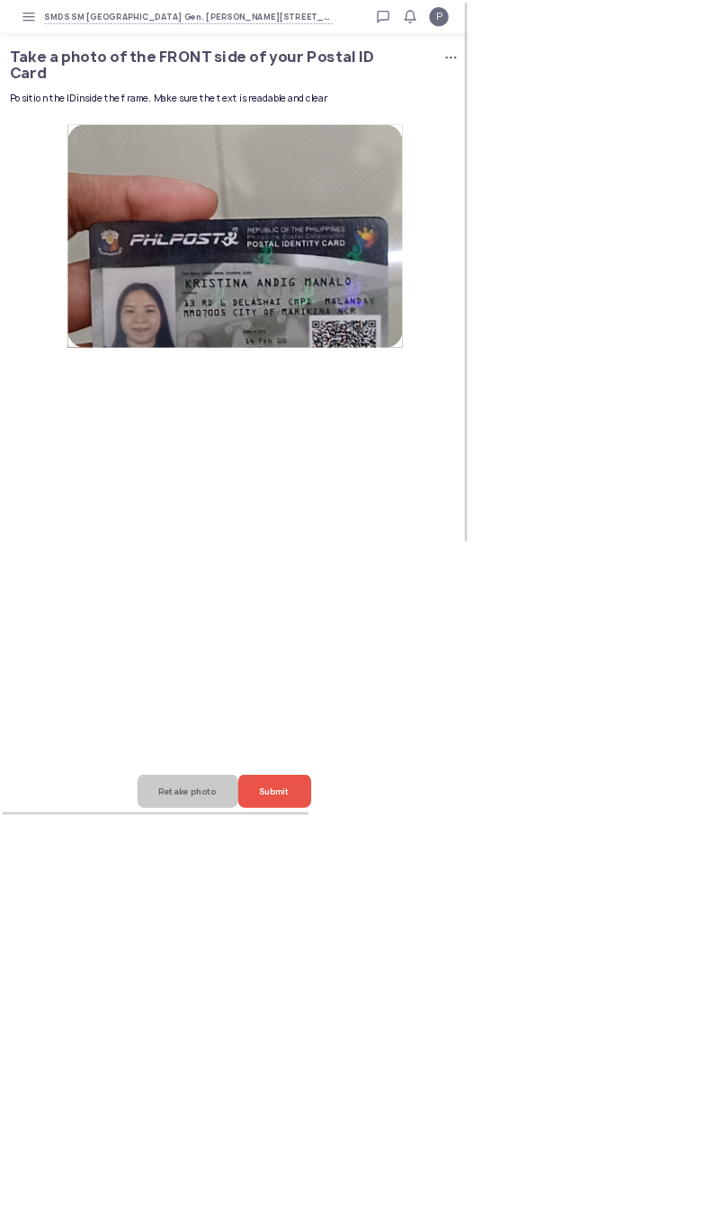
click at [238, 1211] on span "Retake photo" at bounding box center [281, 1186] width 86 height 50
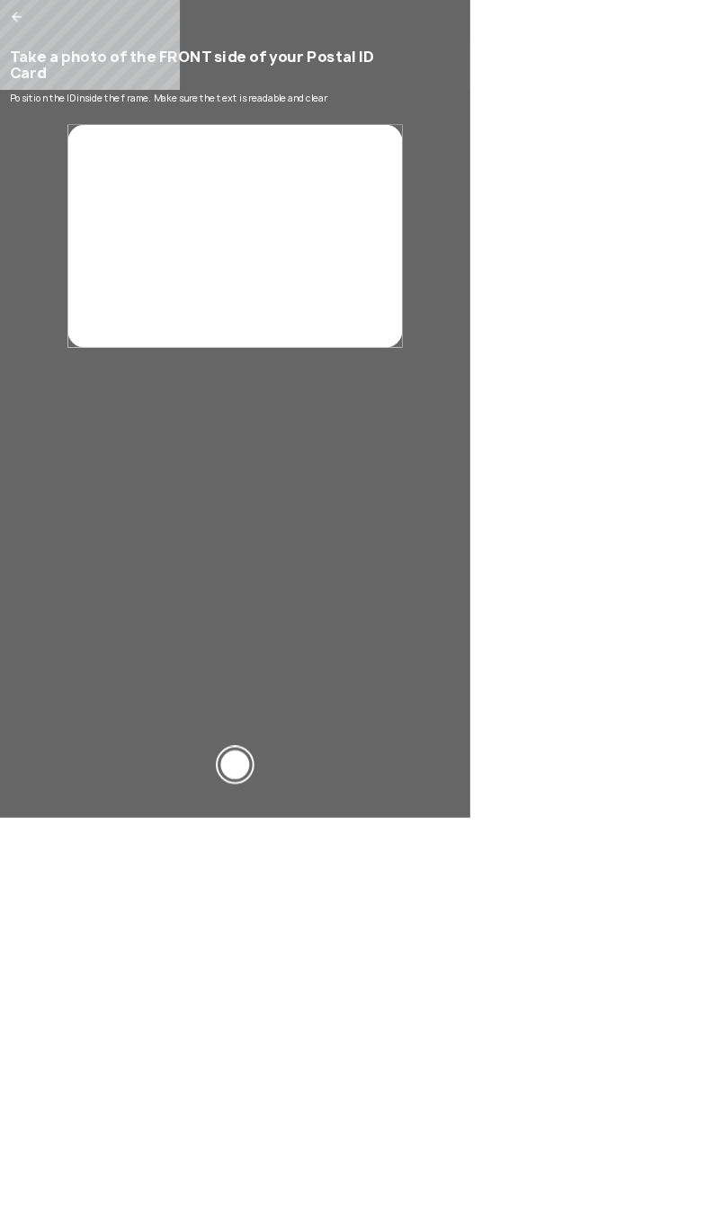
click at [374, 1168] on div at bounding box center [352, 1146] width 43 height 43
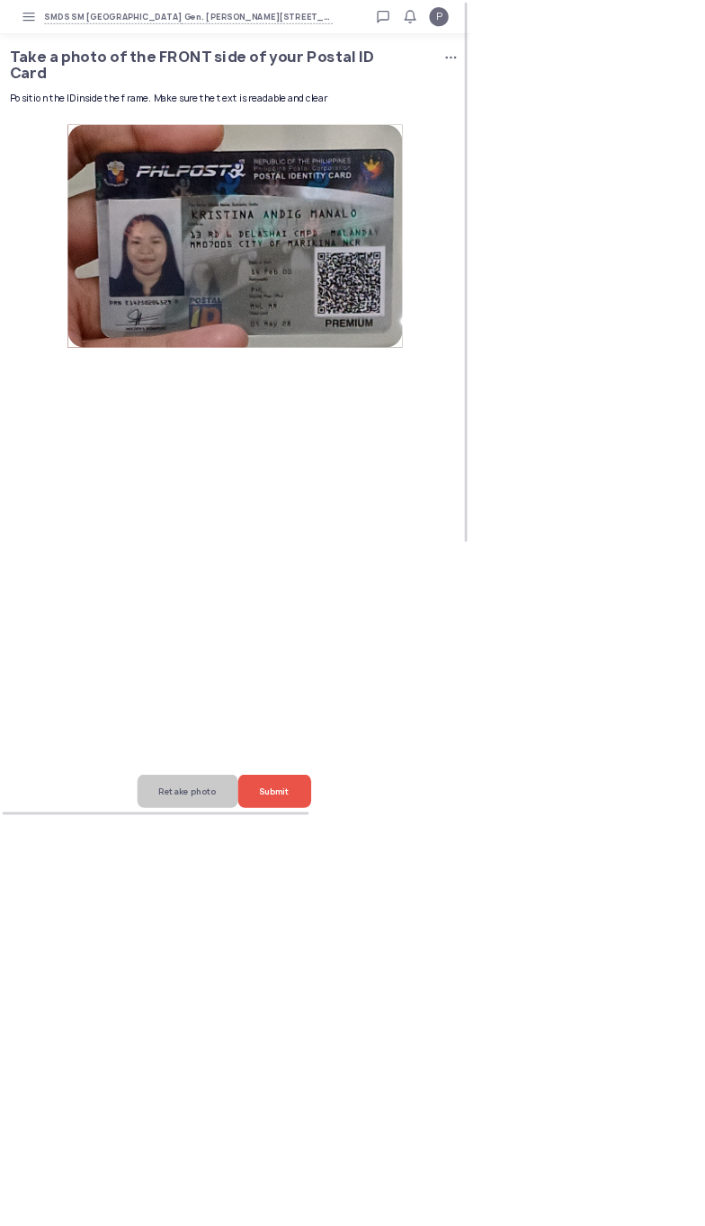
click at [420, 1211] on span "Submit" at bounding box center [411, 1186] width 45 height 50
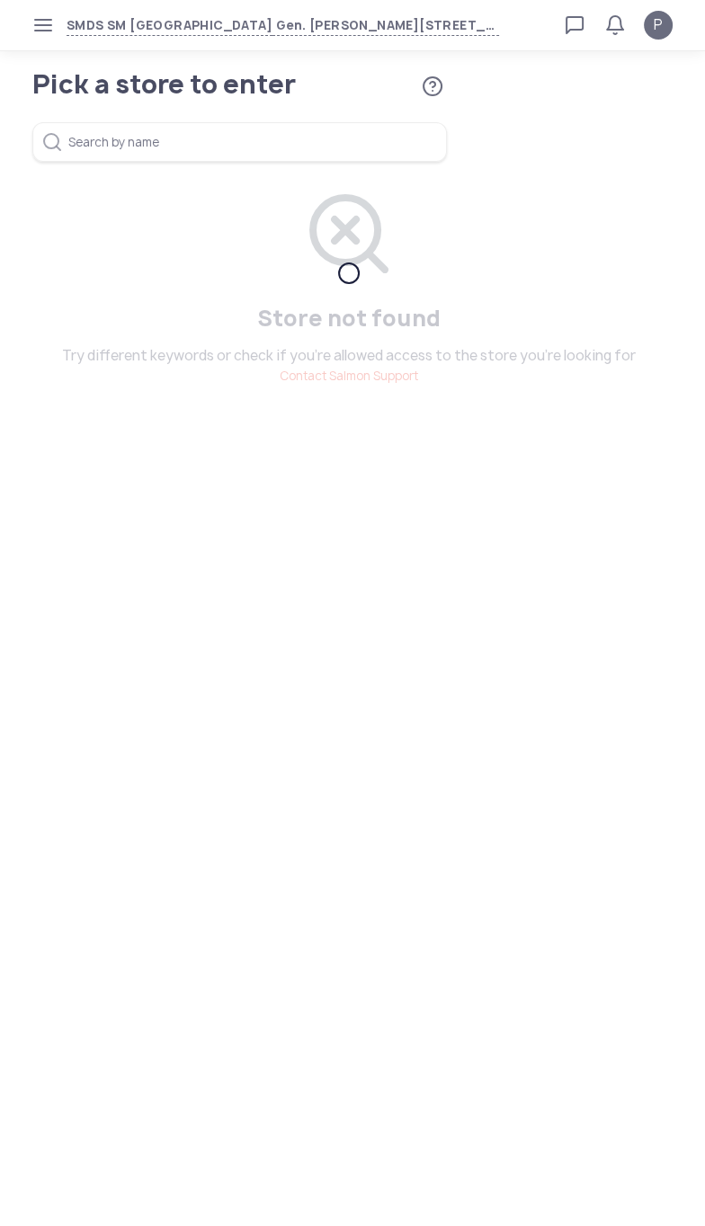
click at [43, 25] on icon "button" at bounding box center [43, 25] width 14 height 14
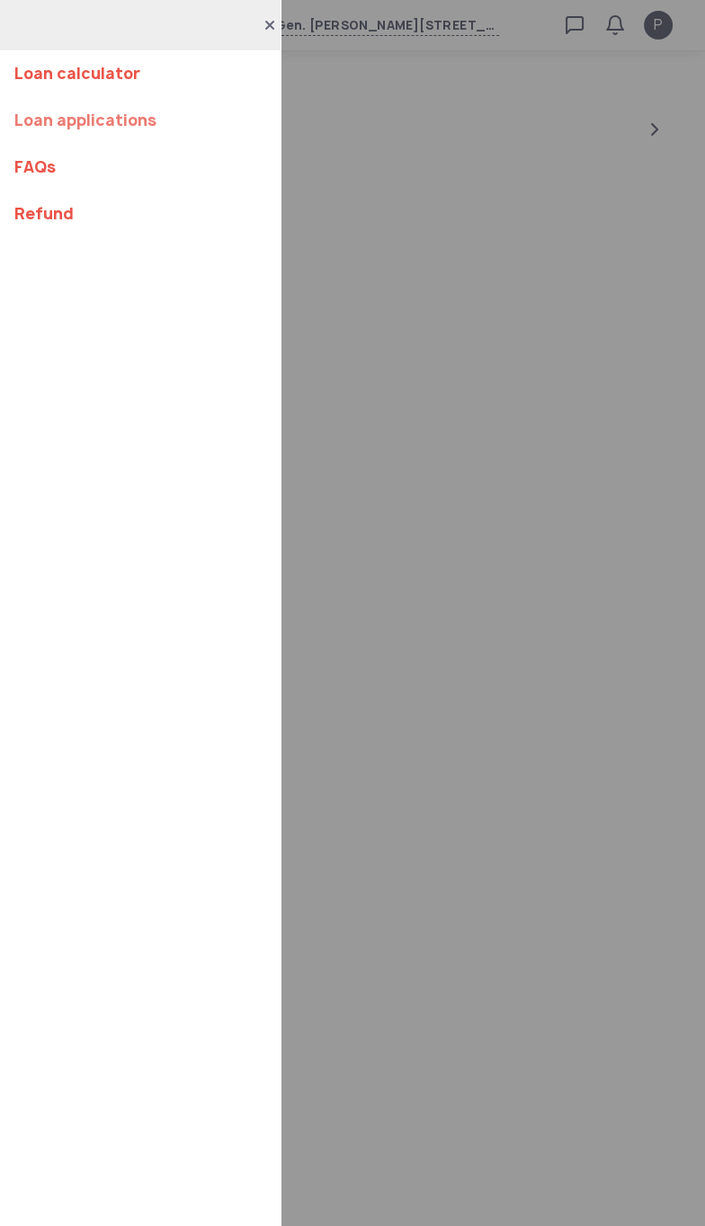
click at [87, 134] on link "Loan applications" at bounding box center [140, 120] width 252 height 47
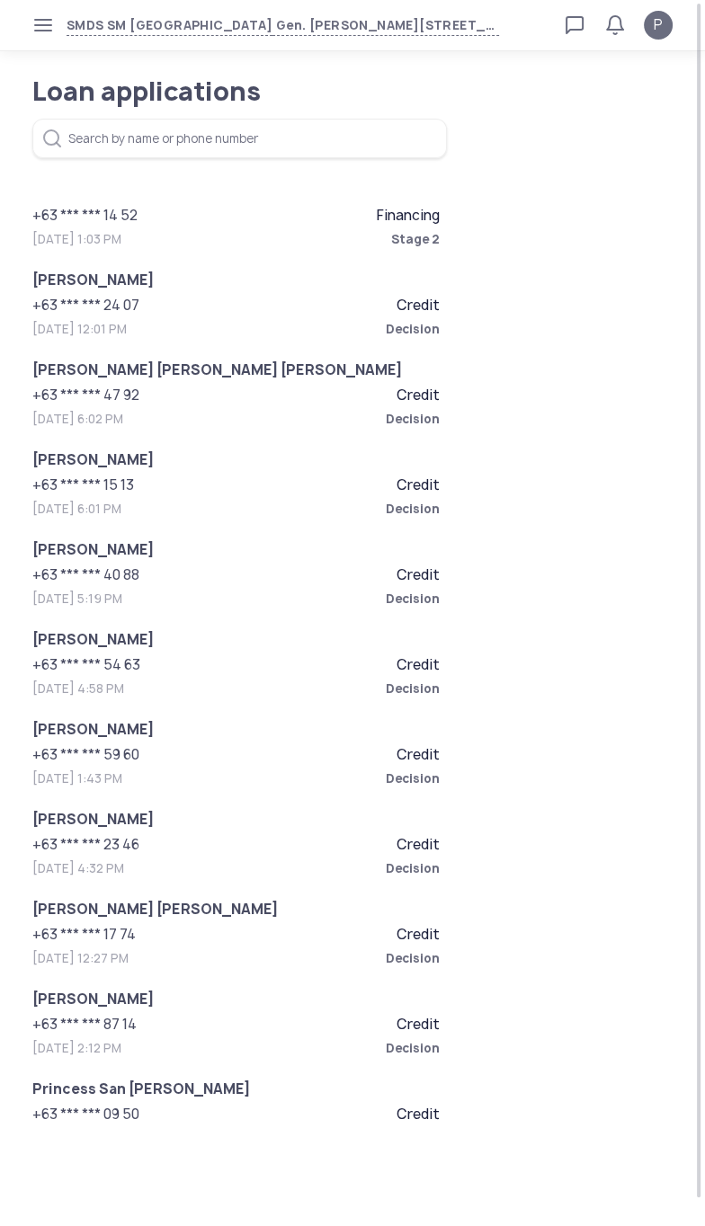
click at [121, 230] on span "Oct 12, 2025, 1:03 PM" at bounding box center [76, 239] width 89 height 18
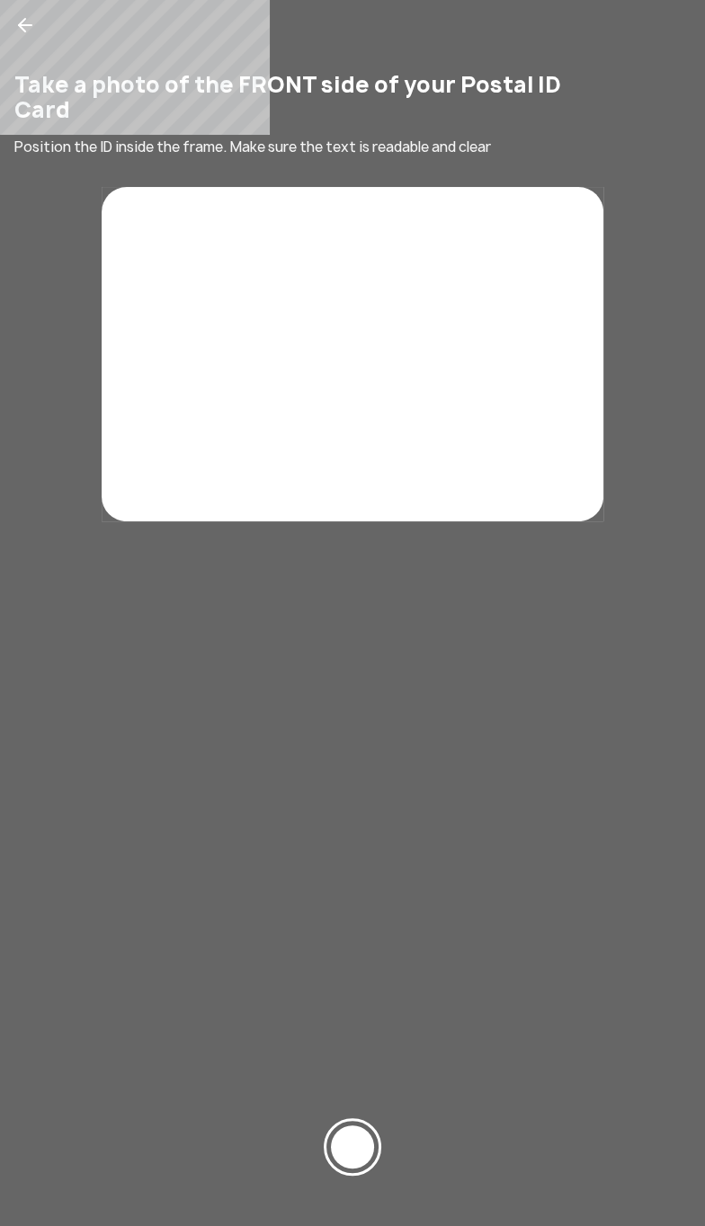
click at [374, 1125] on div at bounding box center [352, 1175] width 705 height 101
click at [370, 1125] on div at bounding box center [352, 1146] width 43 height 43
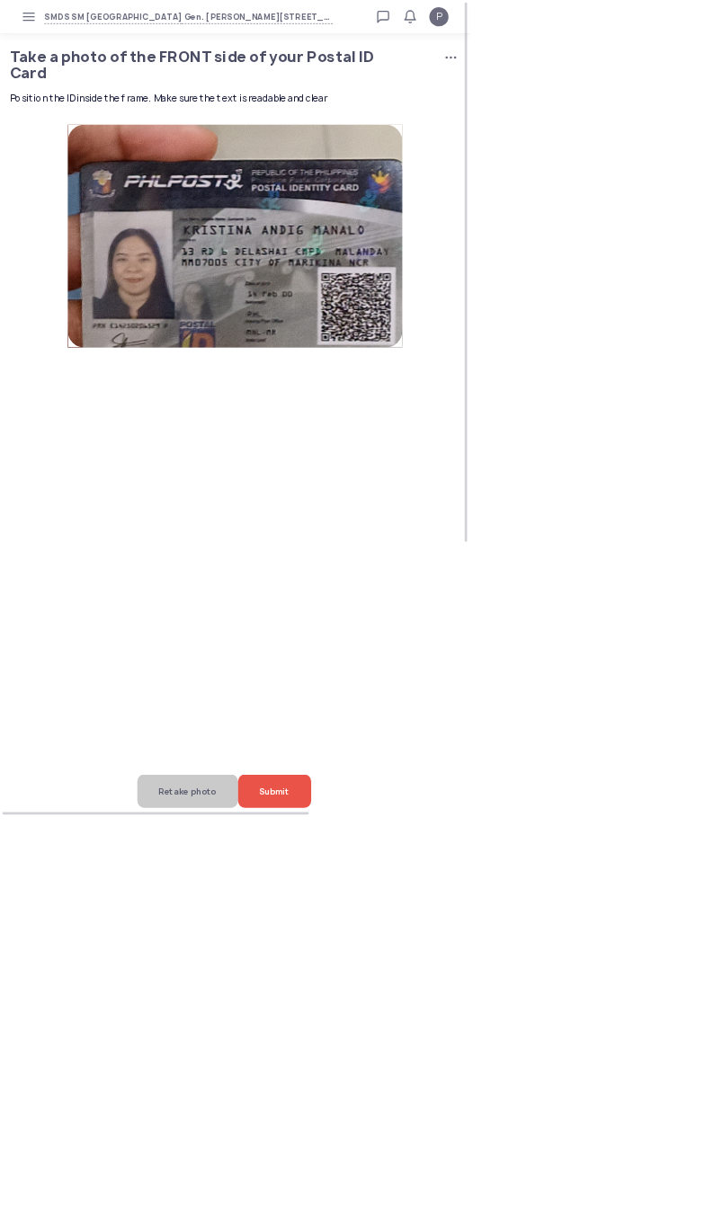
click at [425, 1211] on span "Submit" at bounding box center [411, 1186] width 45 height 50
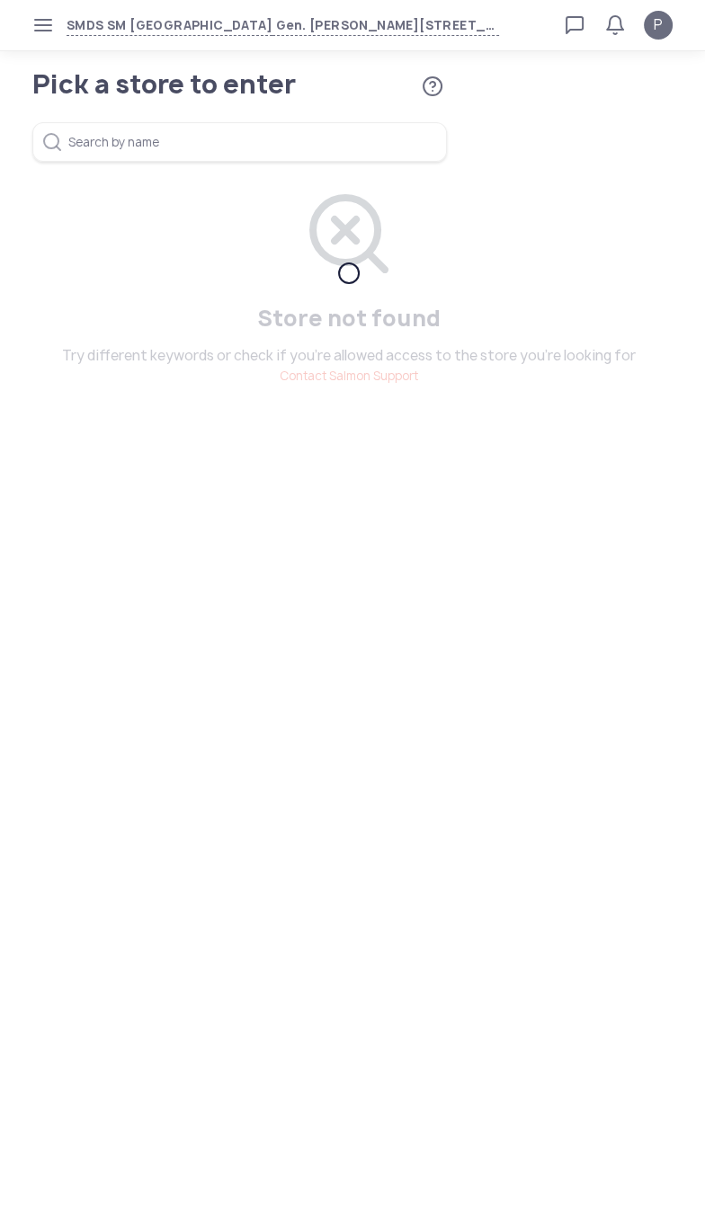
click at [50, 33] on span "button" at bounding box center [43, 25] width 29 height 29
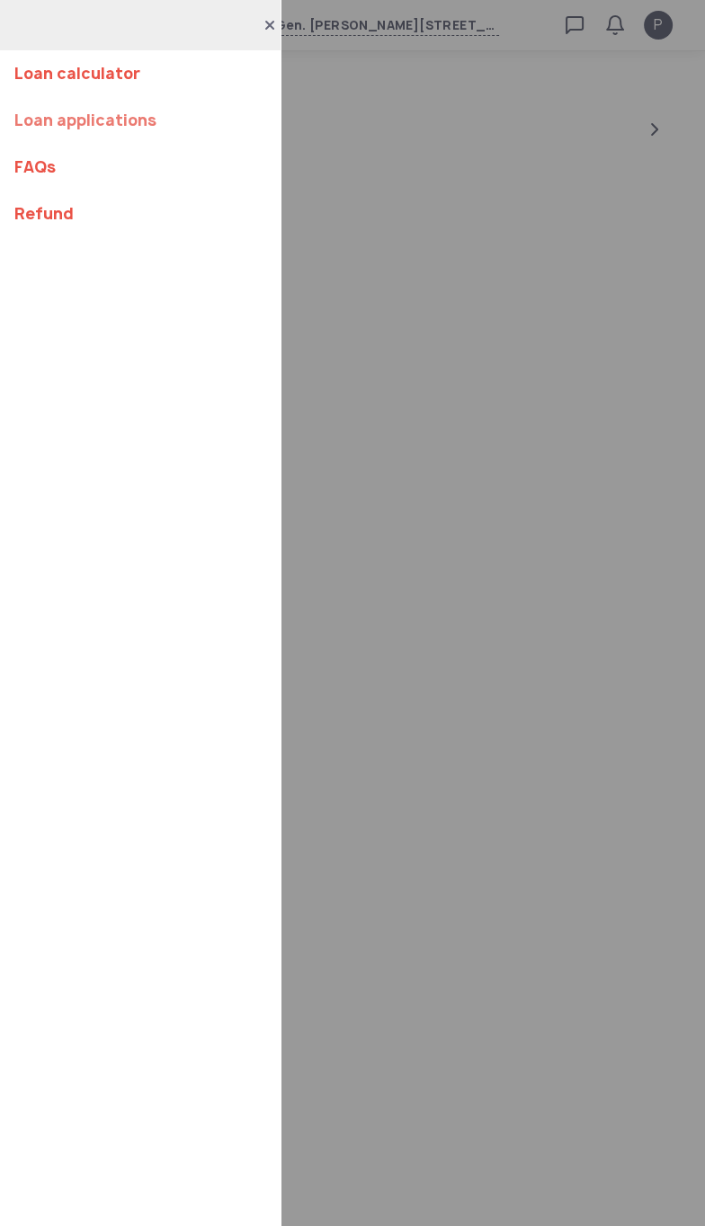
click at [124, 129] on link "Loan applications" at bounding box center [140, 120] width 252 height 47
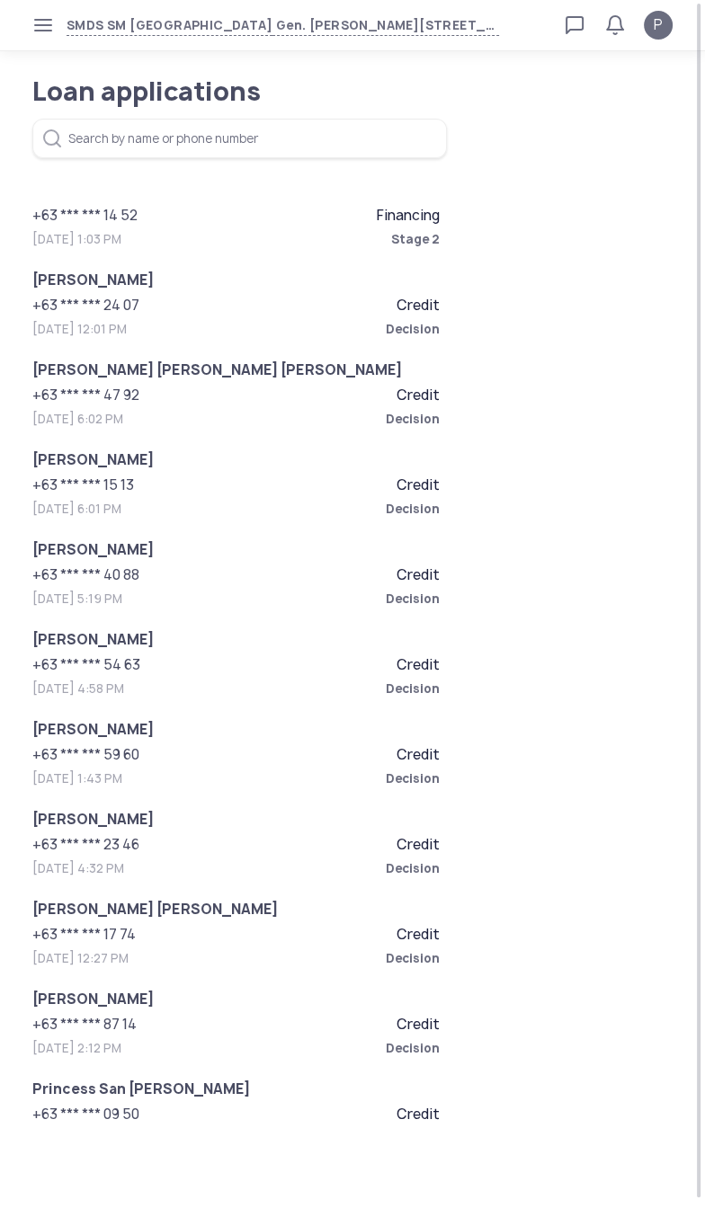
click at [198, 219] on span "+63 *** *** 14 52" at bounding box center [134, 216] width 204 height 22
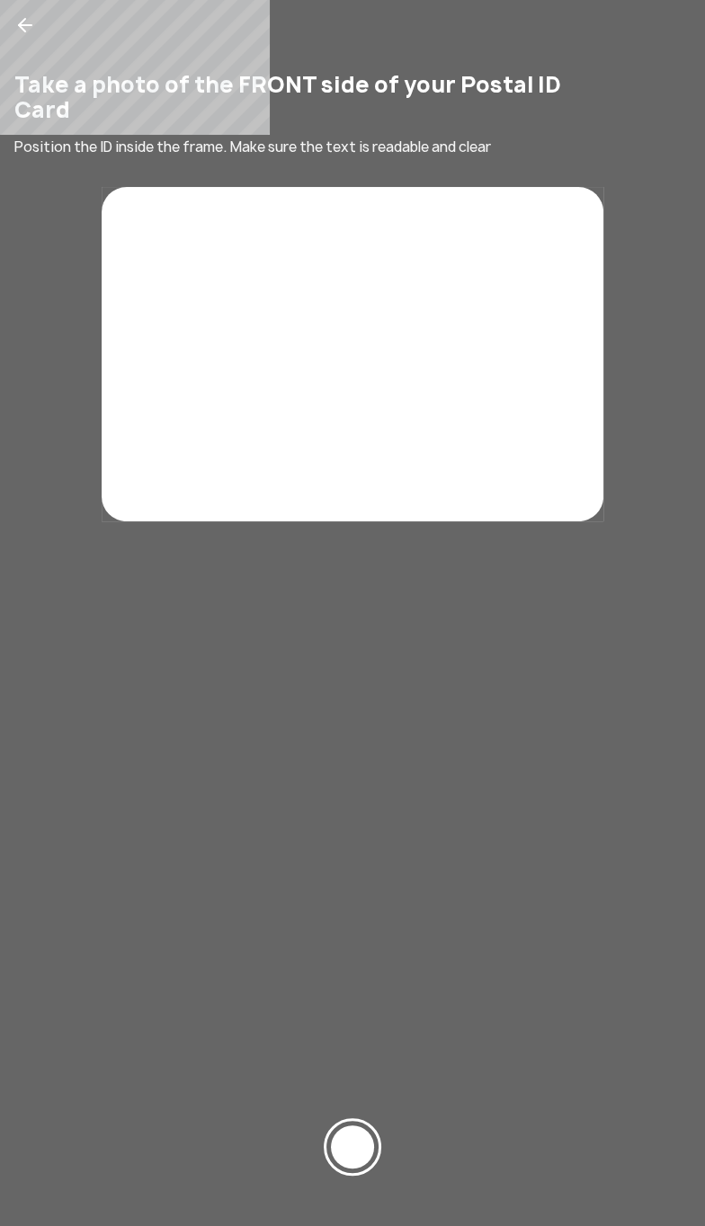
click at [370, 1159] on div at bounding box center [352, 1146] width 43 height 43
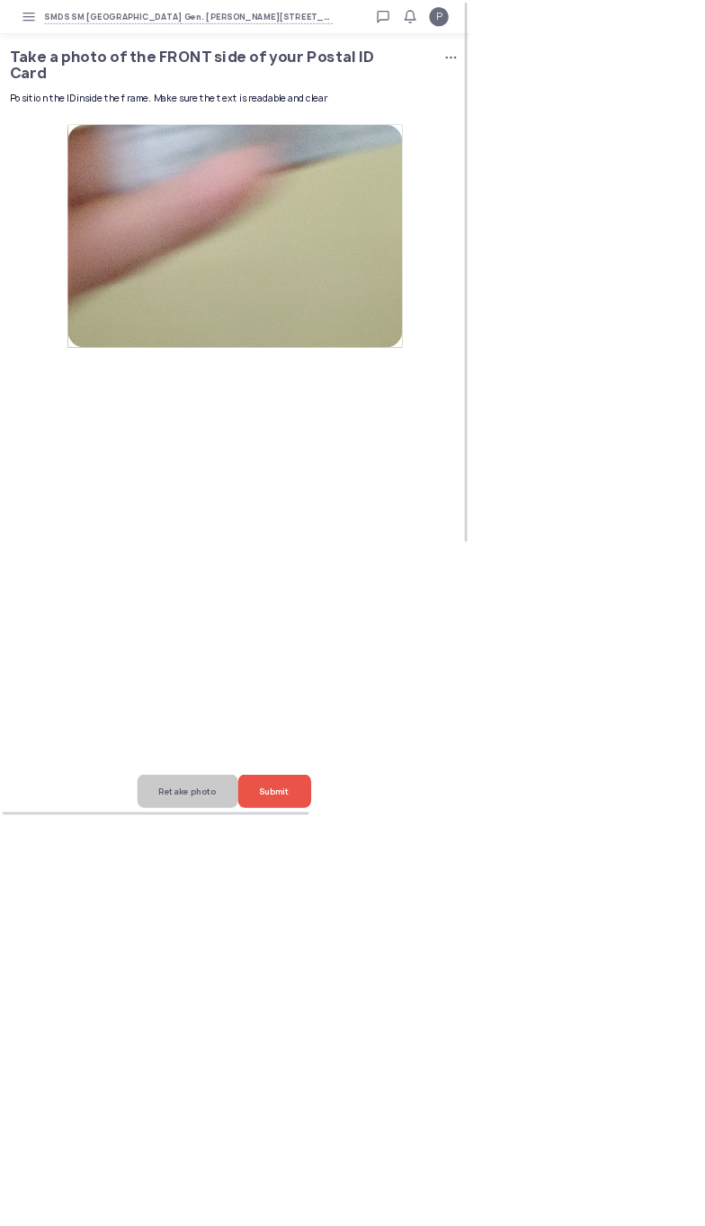
click at [238, 1211] on span "Retake photo" at bounding box center [281, 1186] width 86 height 50
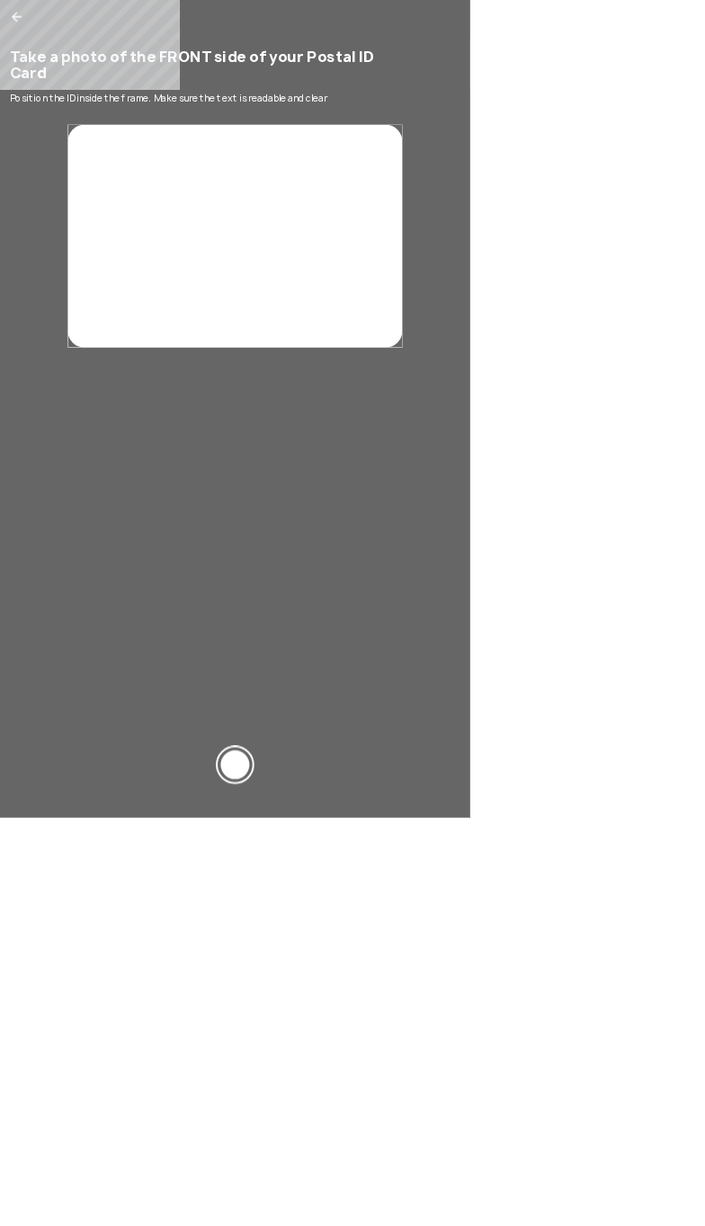
click at [604, 1225] on div at bounding box center [352, 1175] width 705 height 101
click at [374, 1168] on div at bounding box center [352, 1146] width 43 height 43
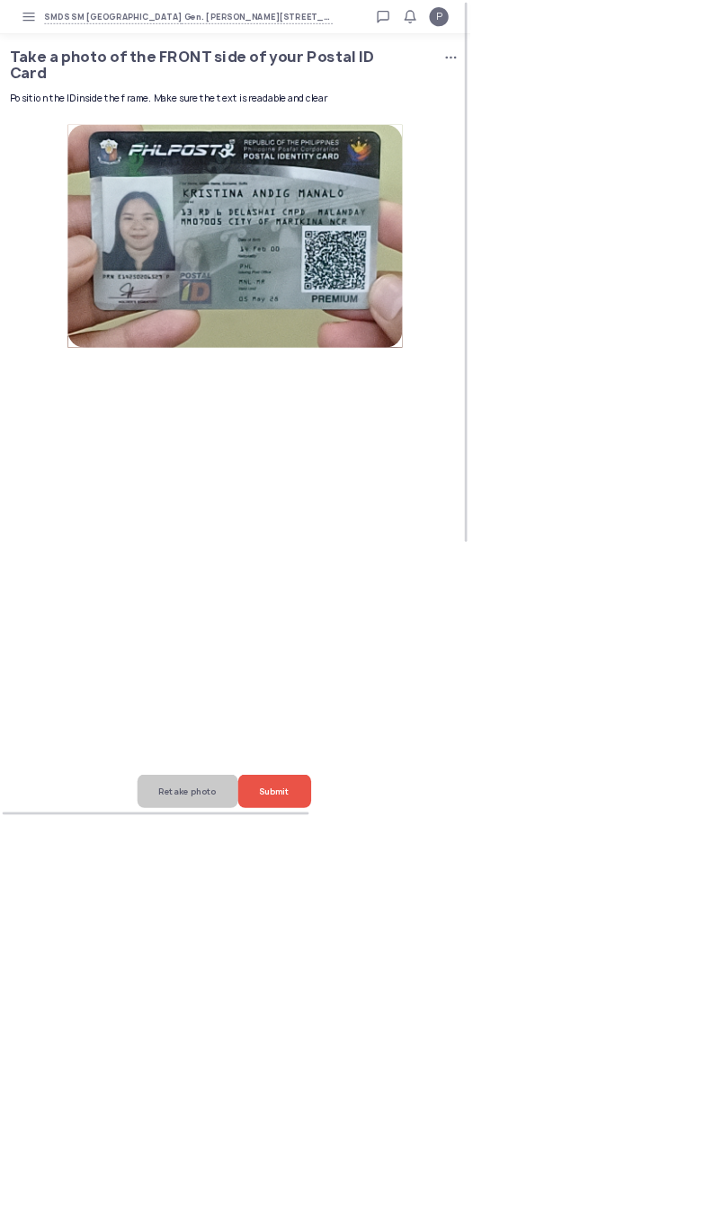
click at [317, 1211] on span "Retake photo" at bounding box center [281, 1186] width 86 height 50
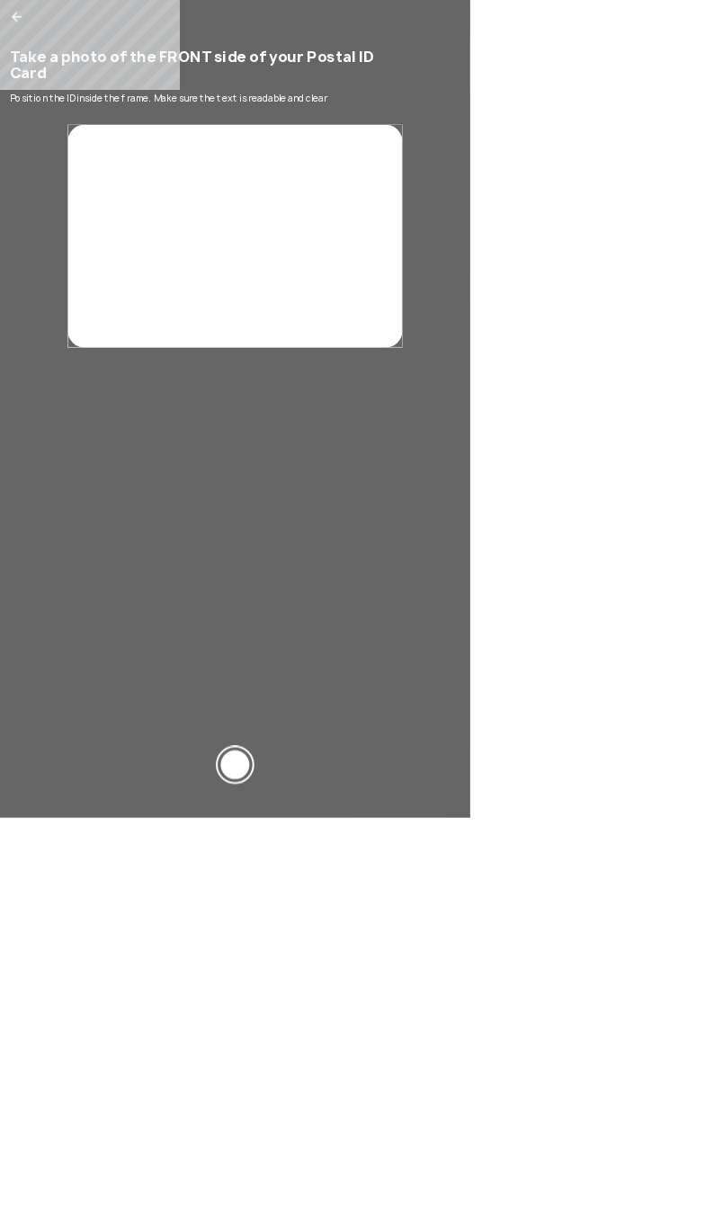
click at [374, 1168] on div at bounding box center [352, 1146] width 43 height 43
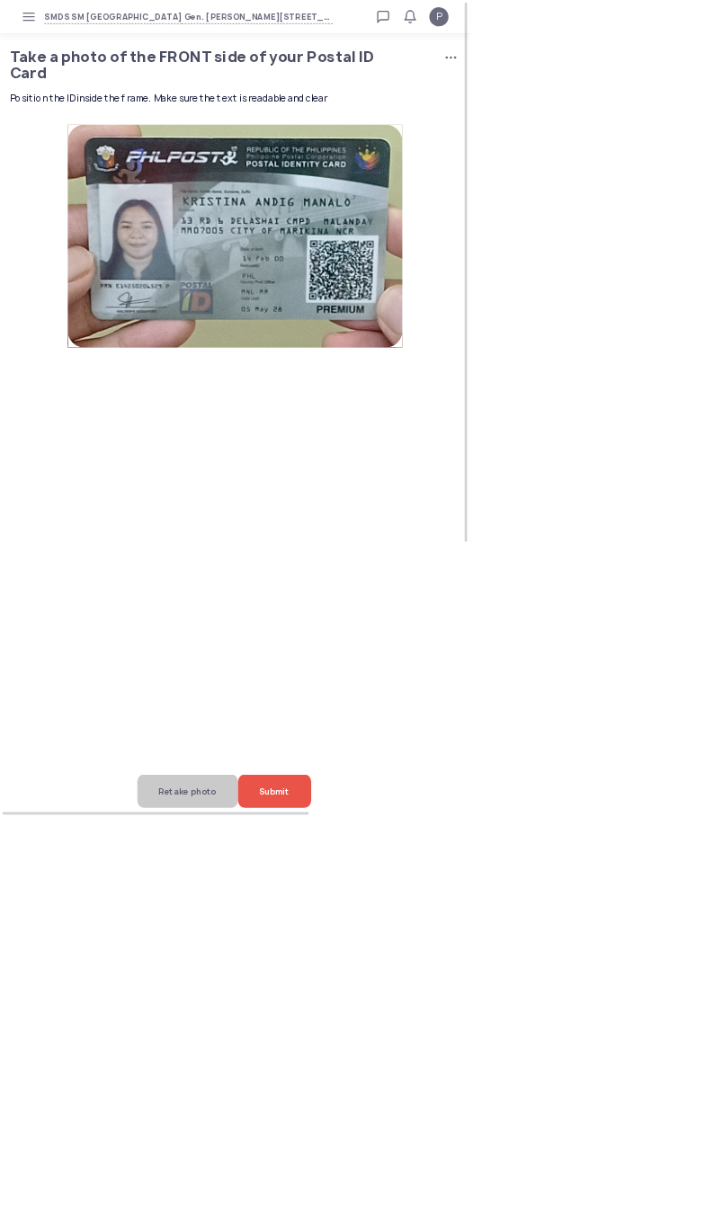
click at [309, 1211] on span "Retake photo" at bounding box center [281, 1186] width 86 height 50
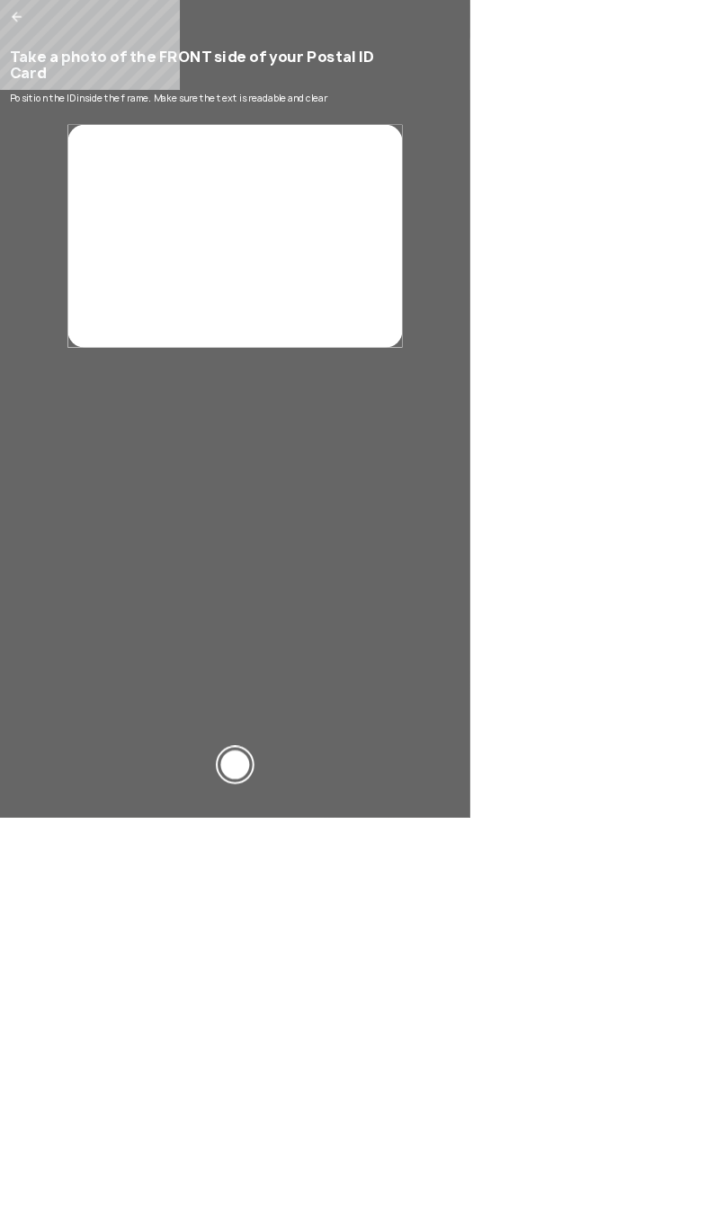
click at [591, 1225] on div at bounding box center [352, 1175] width 705 height 101
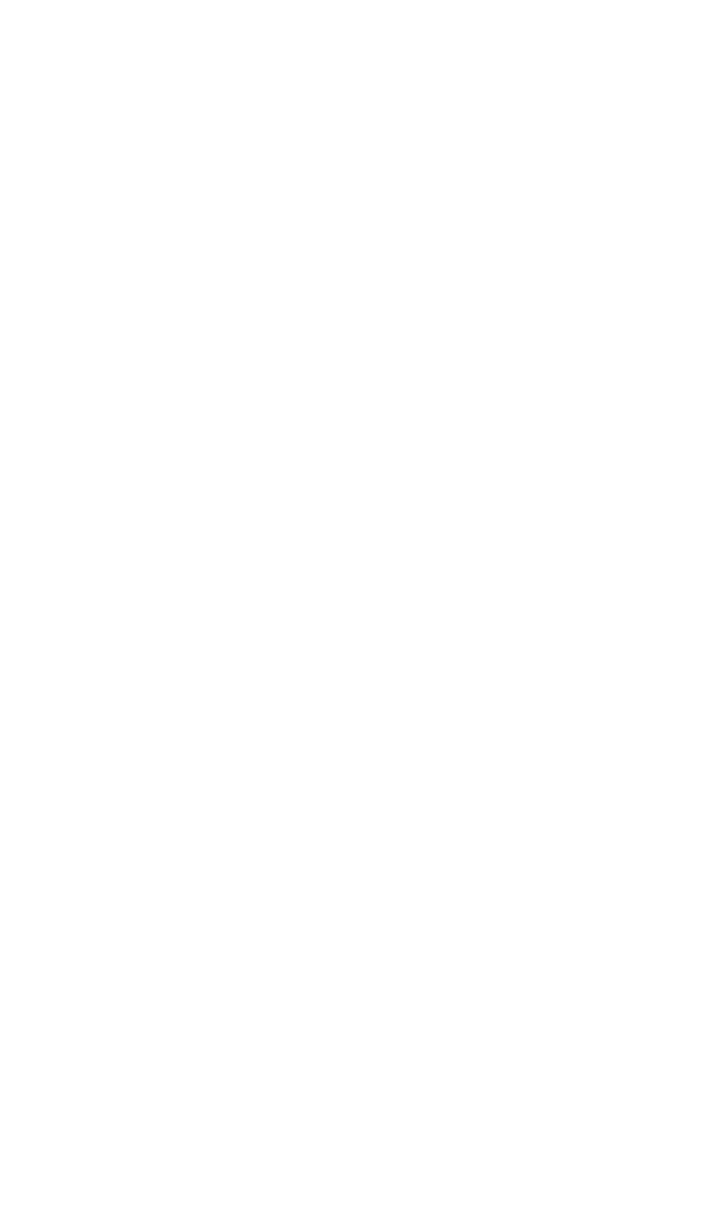
click at [634, 1225] on div "Take a photo of the FRONT side of your Postal ID Card Position the ID inside th…" at bounding box center [352, 613] width 705 height 1226
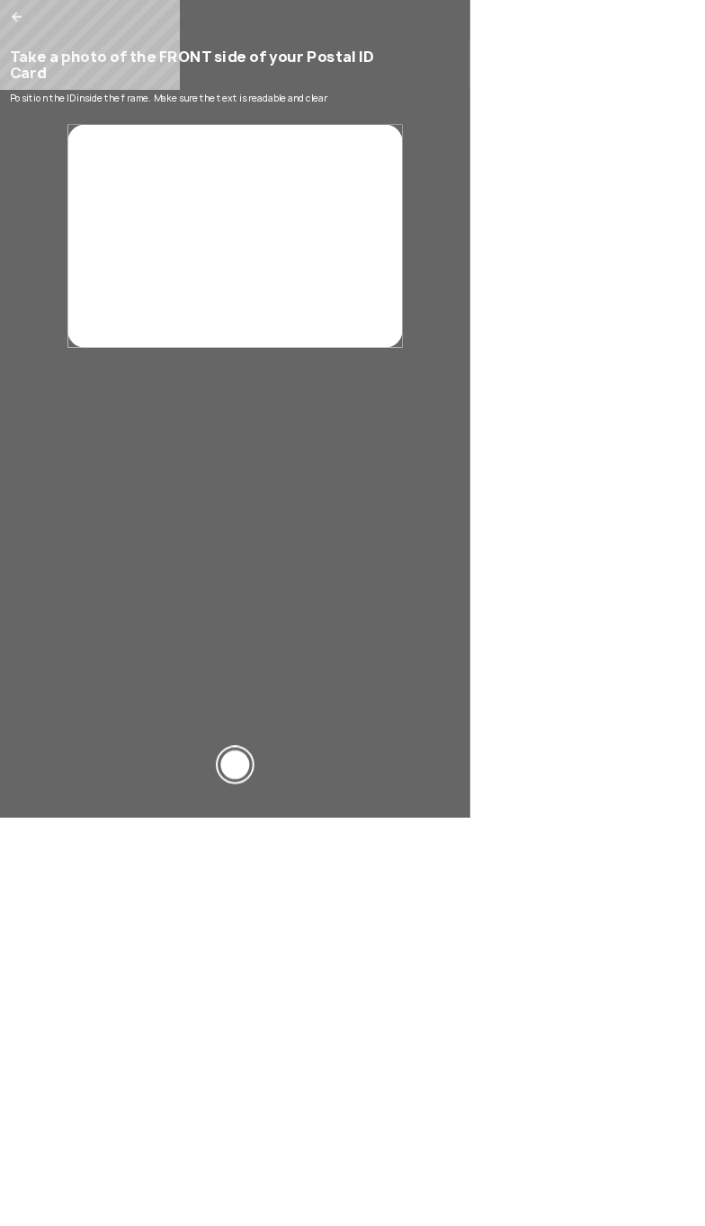
click at [374, 1168] on div at bounding box center [352, 1146] width 43 height 43
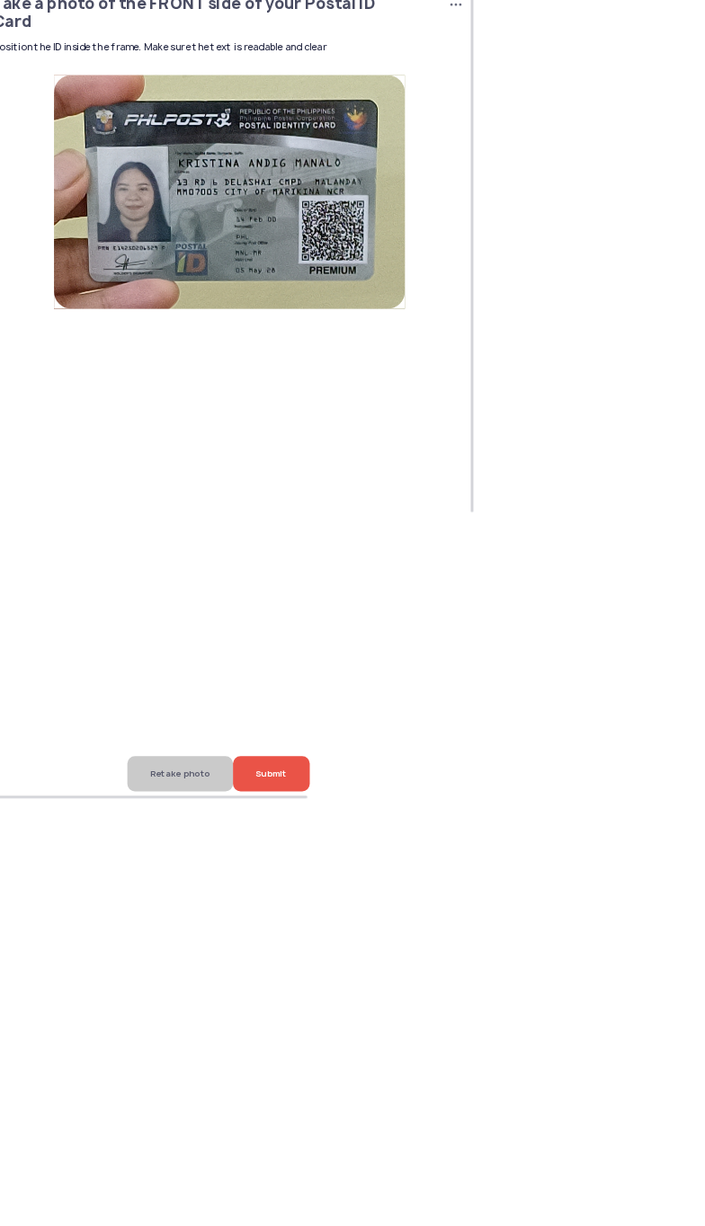
click at [434, 1211] on span "Submit" at bounding box center [411, 1186] width 45 height 50
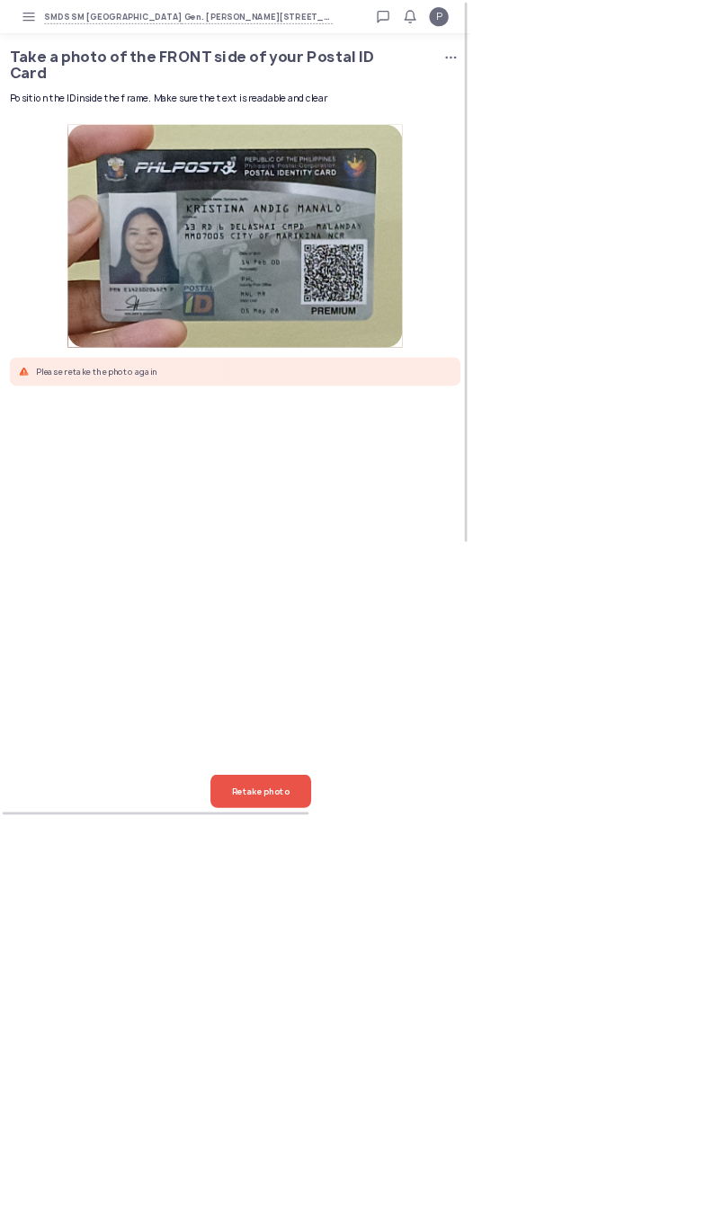
click at [50, 25] on icon "button" at bounding box center [43, 25] width 14 height 14
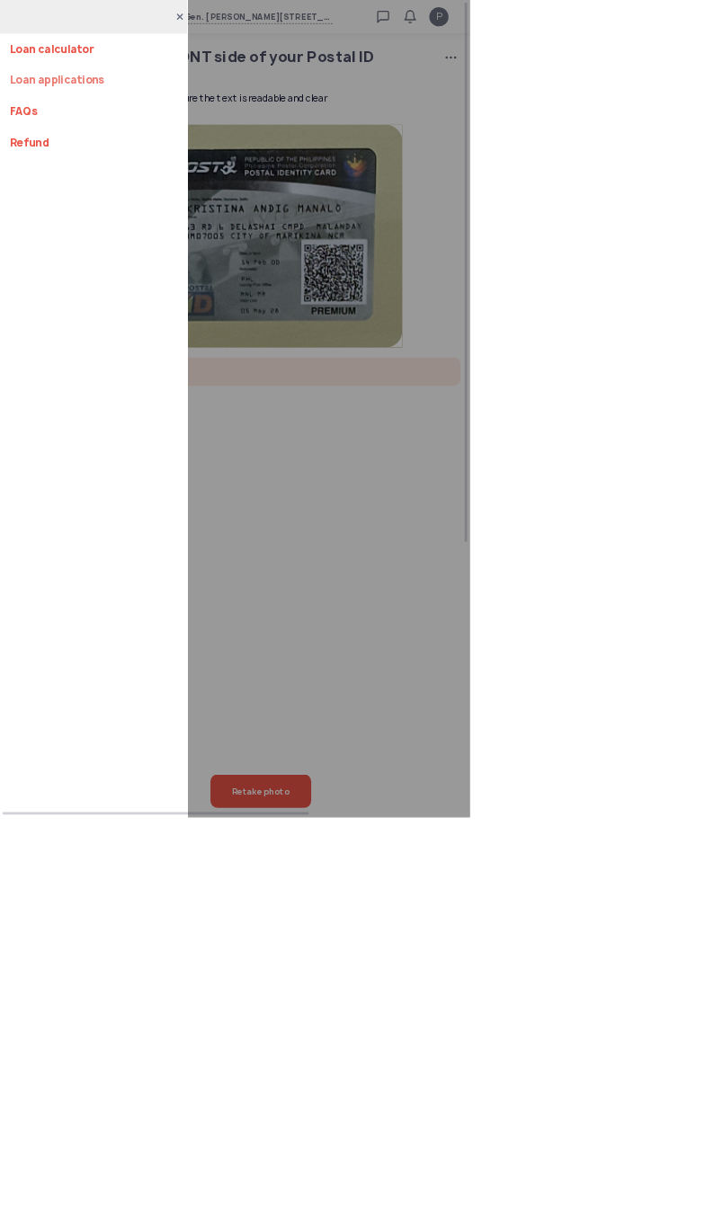
click at [93, 120] on link "Loan applications" at bounding box center [140, 120] width 252 height 47
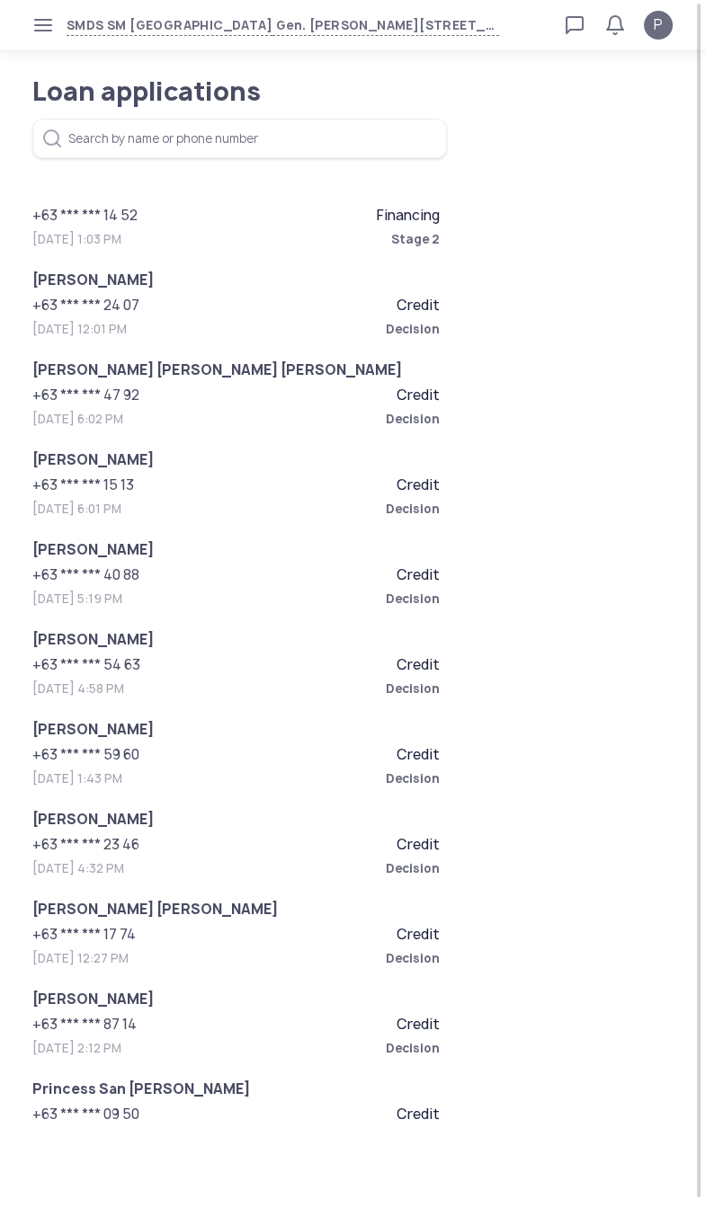
click at [377, 213] on span "Financing" at bounding box center [408, 216] width 63 height 18
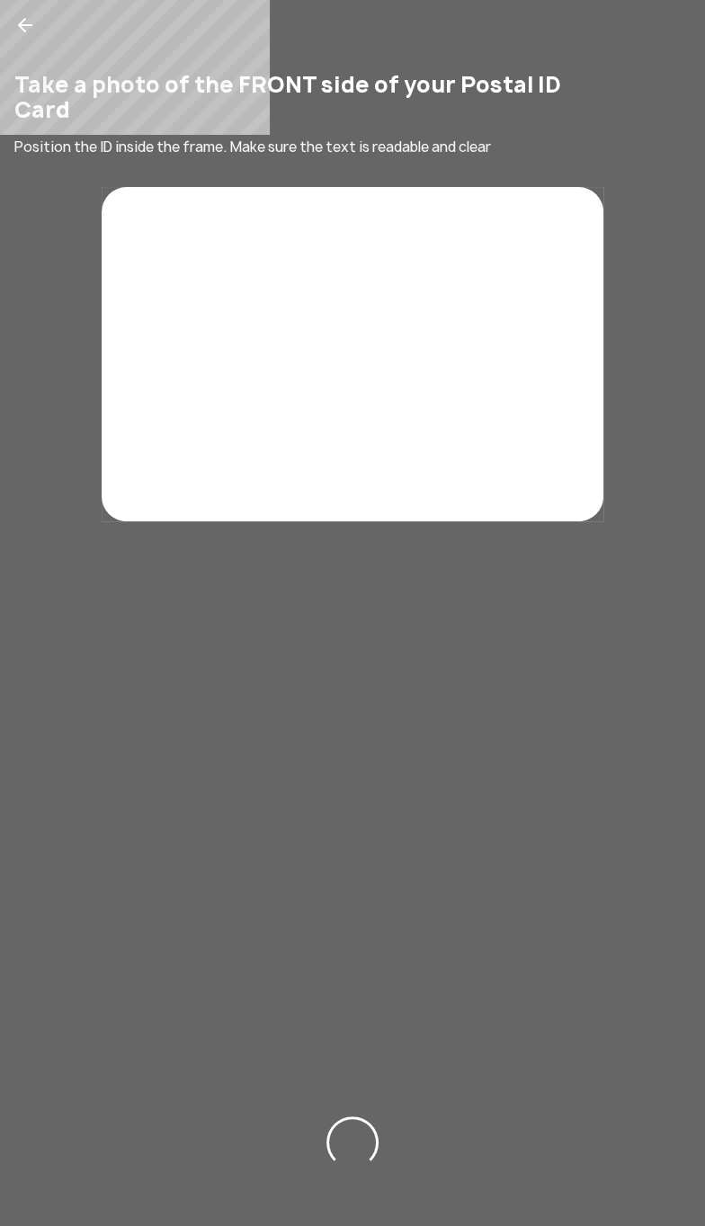
click at [389, 217] on div "Take a photo of the FRONT side of your Postal ID Card Position the ID inside th…" at bounding box center [352, 290] width 705 height 464
click at [29, 27] on icon at bounding box center [25, 25] width 22 height 22
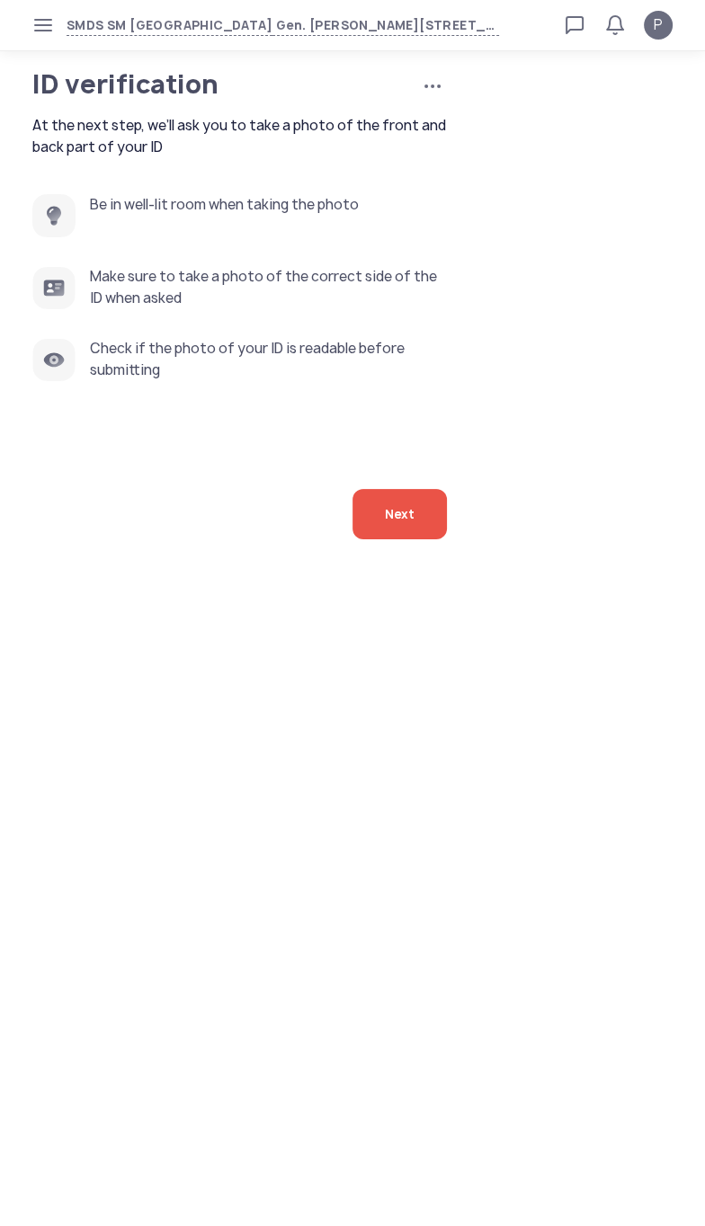
click at [41, 15] on span "button" at bounding box center [43, 25] width 29 height 29
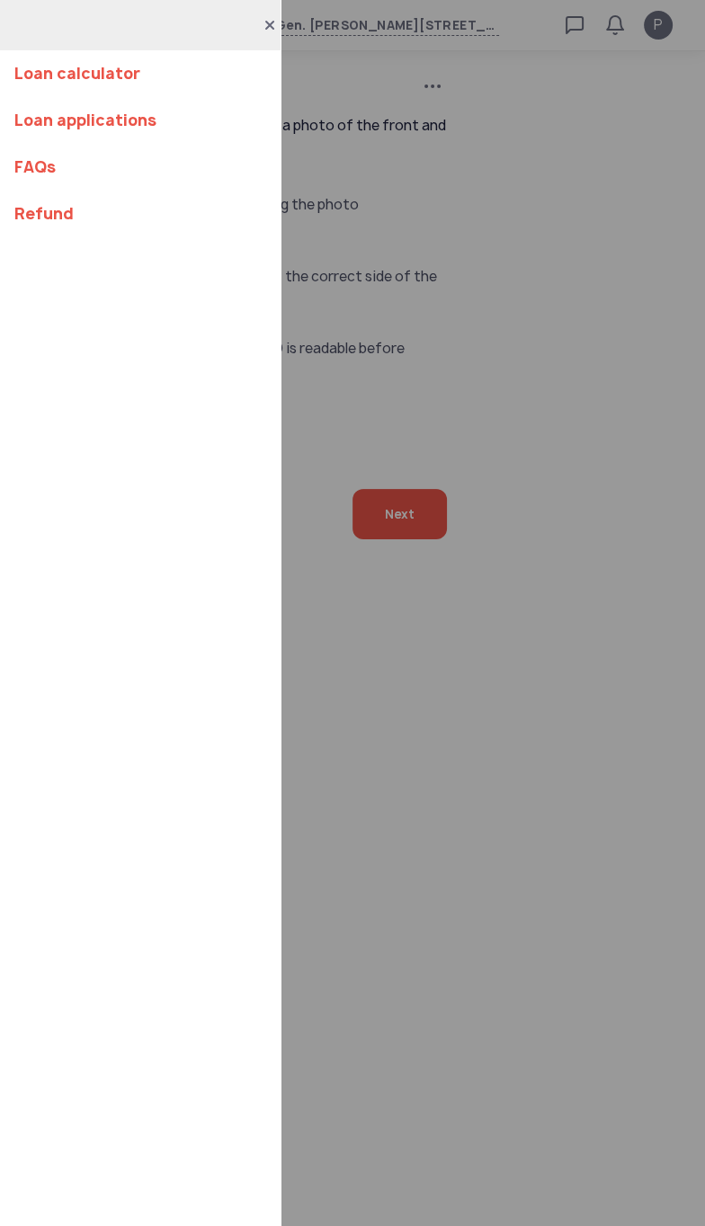
click at [478, 395] on div "Loan calculator Loan applications FAQs Refund" at bounding box center [352, 613] width 705 height 1226
